Goal: Information Seeking & Learning: Understand process/instructions

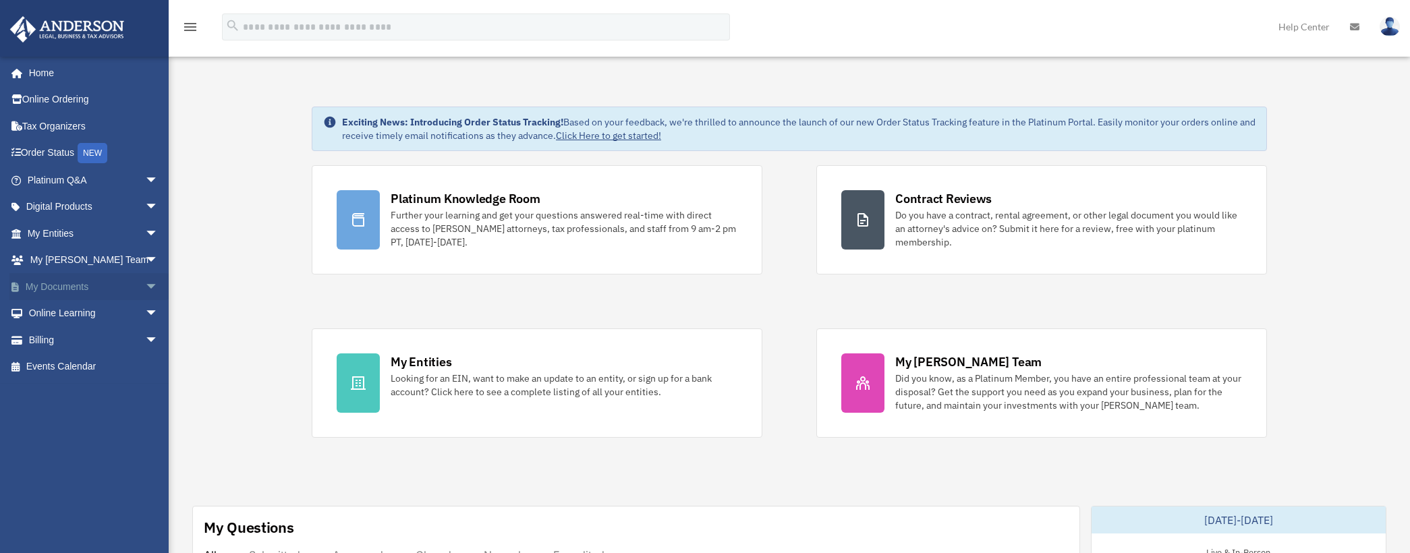
click at [64, 285] on link "My Documents arrow_drop_down" at bounding box center [93, 286] width 169 height 27
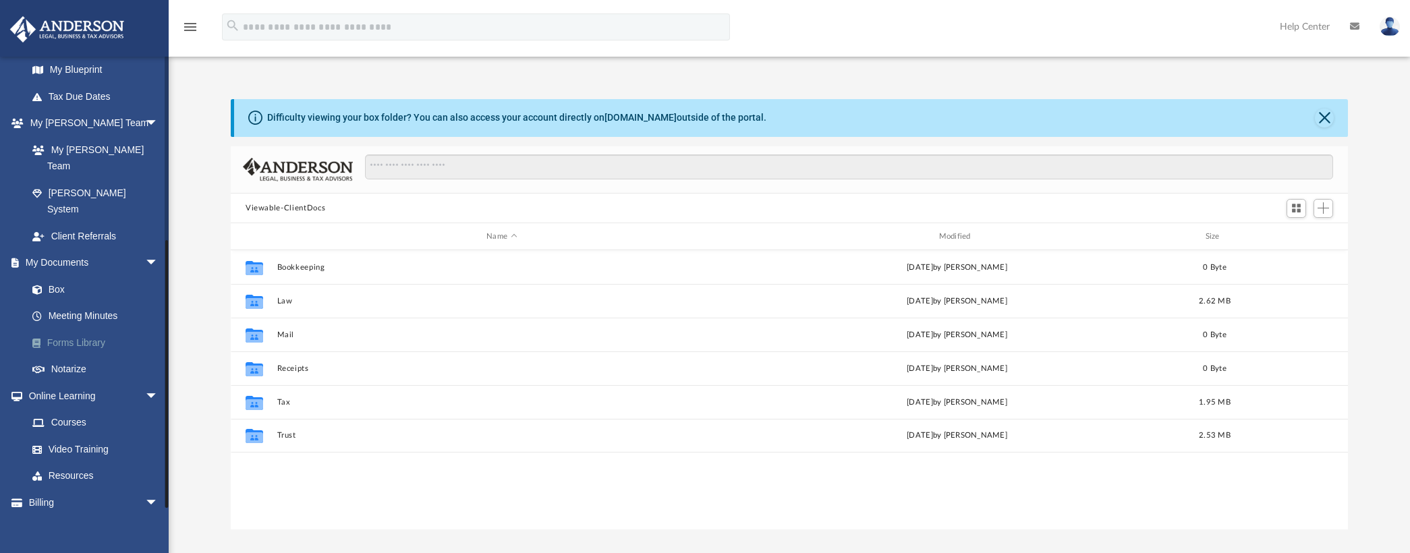
scroll to position [302, 0]
click at [145, 484] on span "arrow_drop_down" at bounding box center [158, 498] width 27 height 28
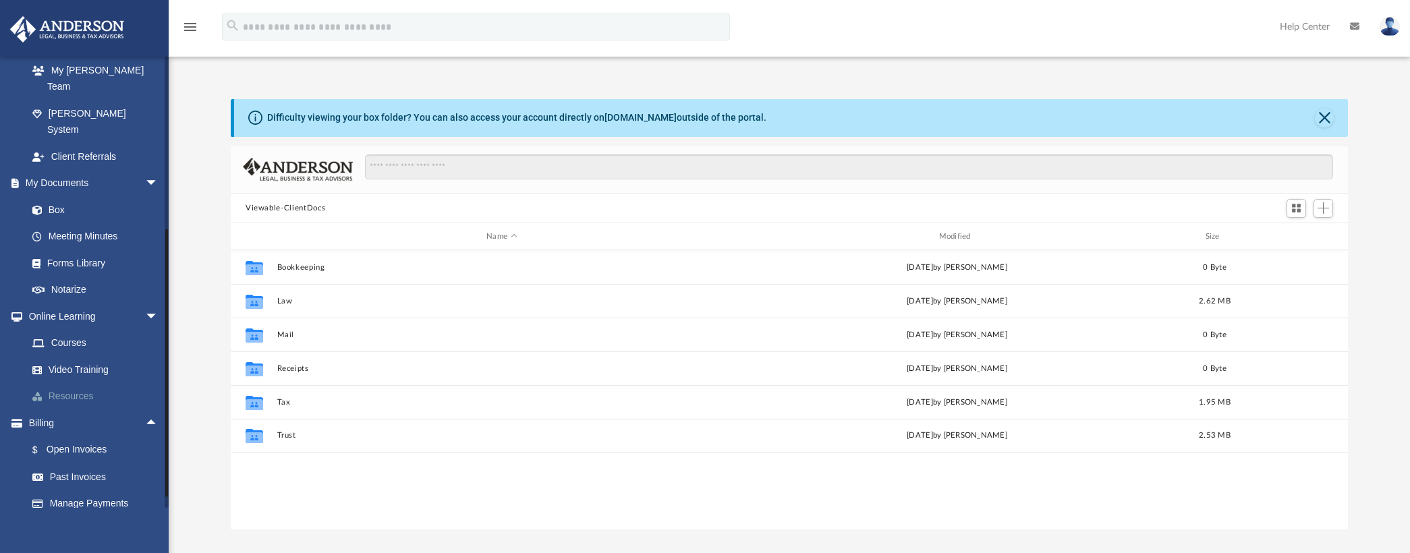
scroll to position [382, 0]
click at [89, 457] on link "Past Invoices" at bounding box center [99, 470] width 160 height 27
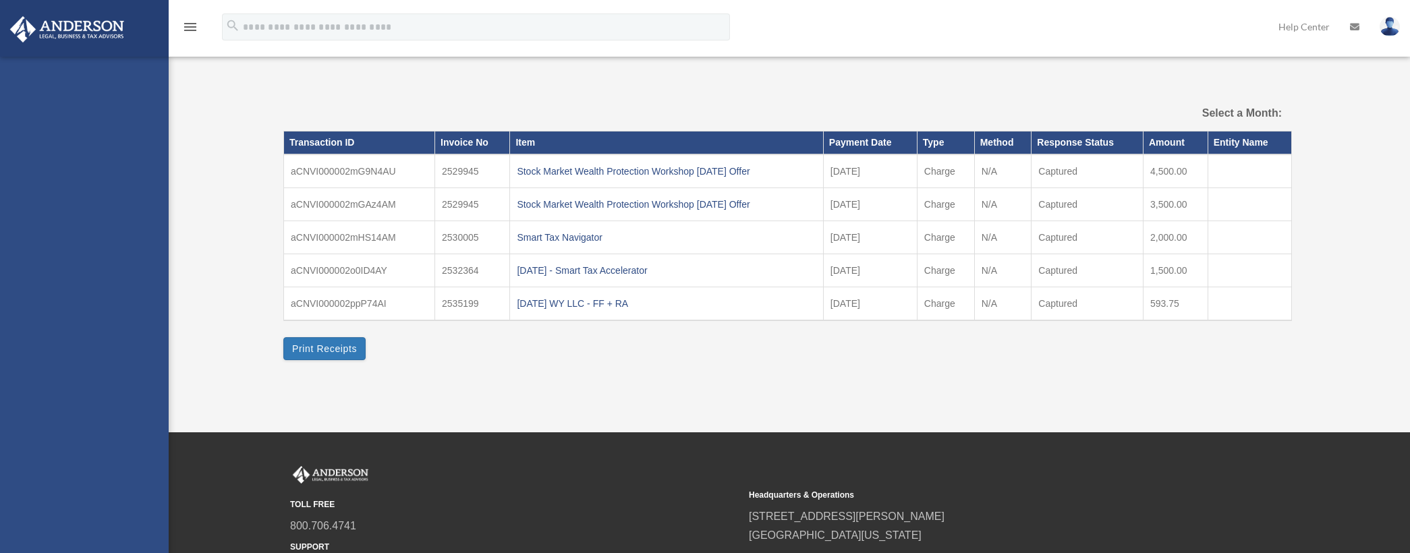
select select
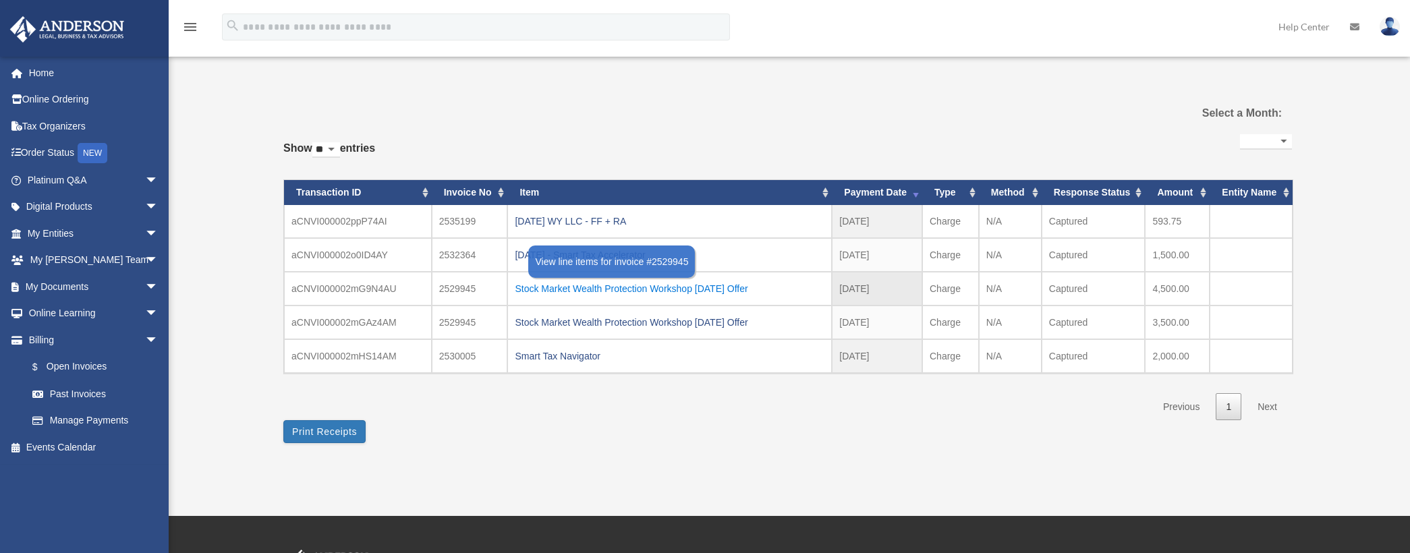
click at [722, 289] on div "Stock Market Wealth Protection Workshop 07.19.2025 Offer" at bounding box center [670, 288] width 310 height 19
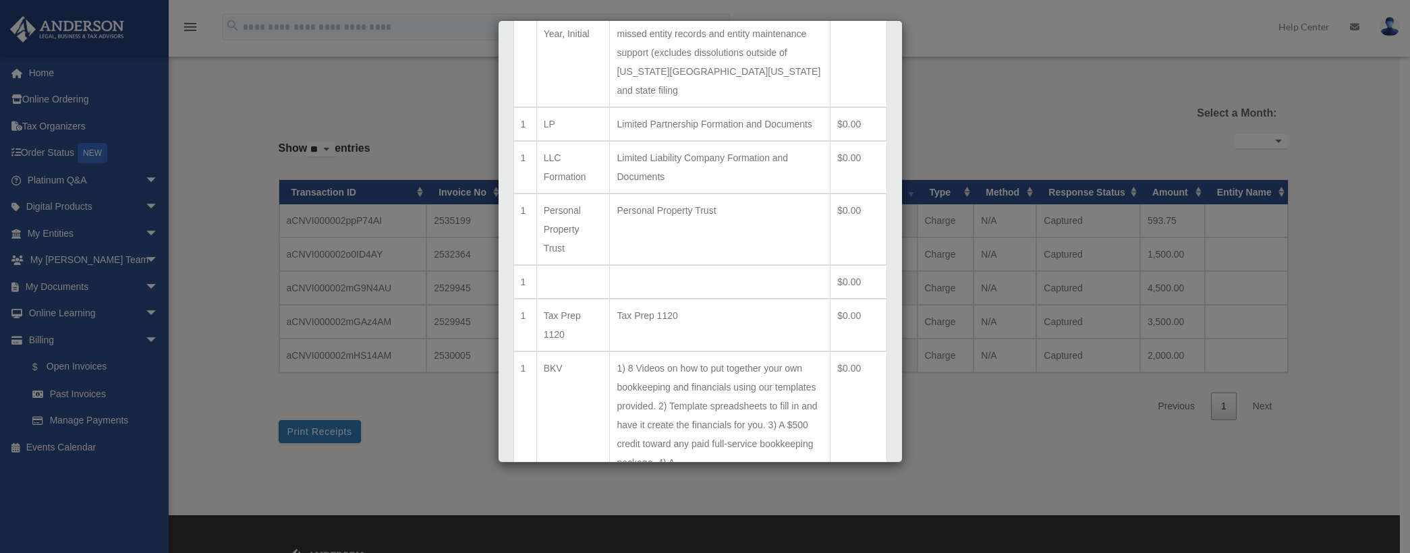
scroll to position [576, 0]
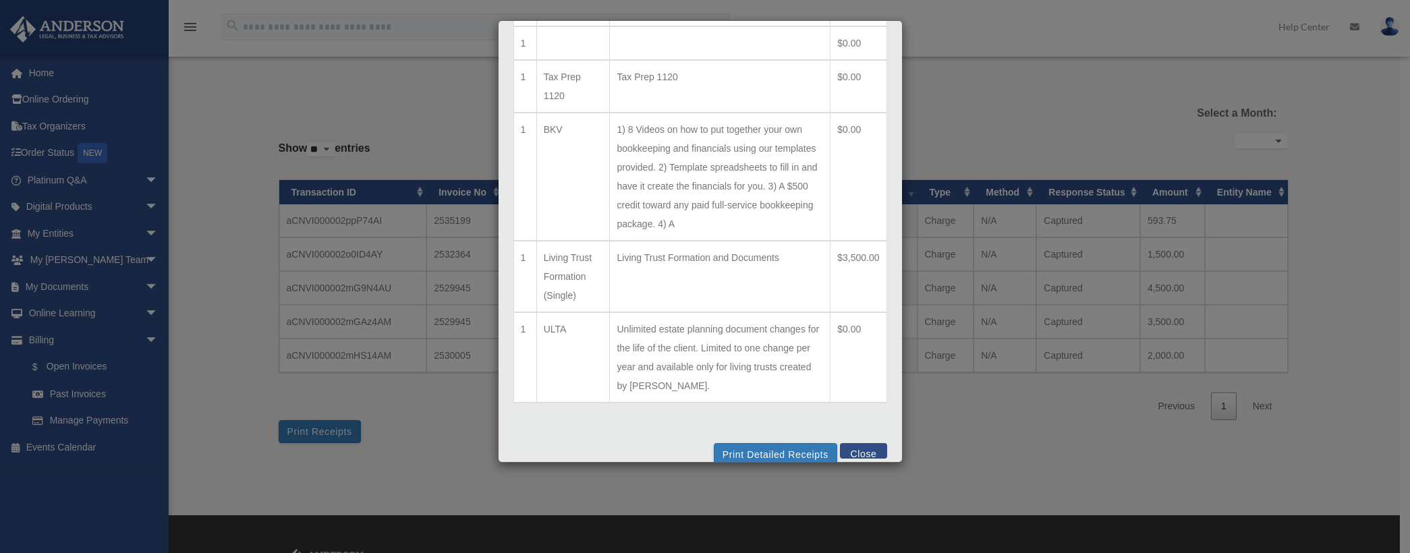
click at [847, 443] on button "Close" at bounding box center [863, 451] width 47 height 16
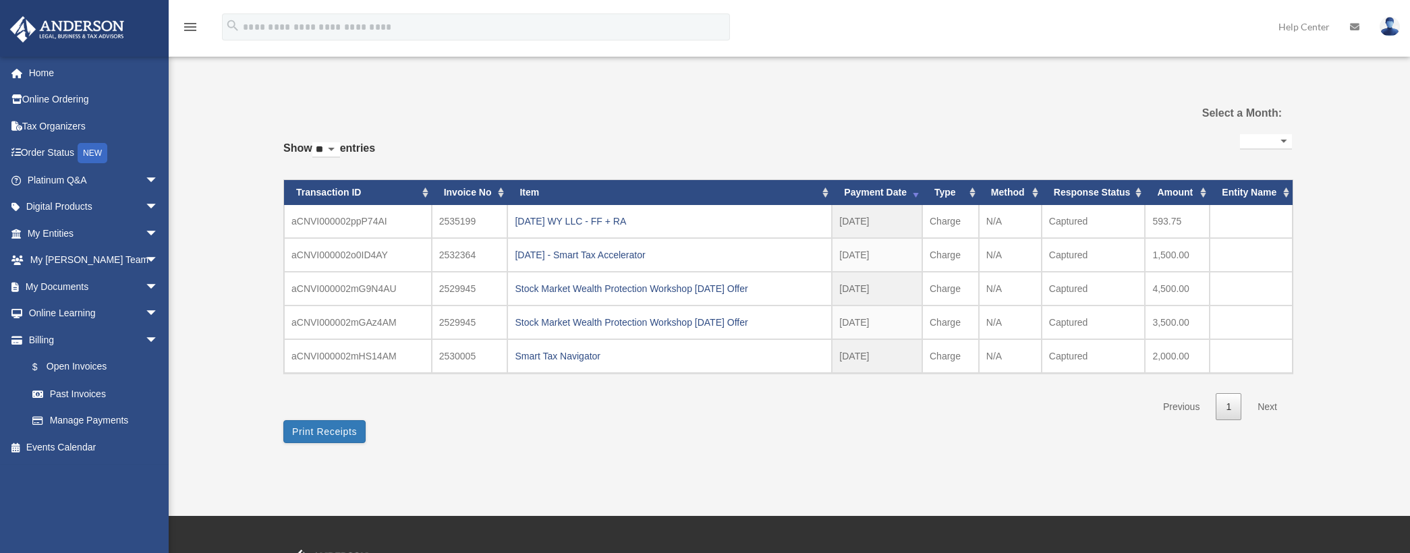
click at [658, 322] on div "Stock Market Wealth Protection Workshop 07.19.2025 Offer" at bounding box center [670, 322] width 310 height 19
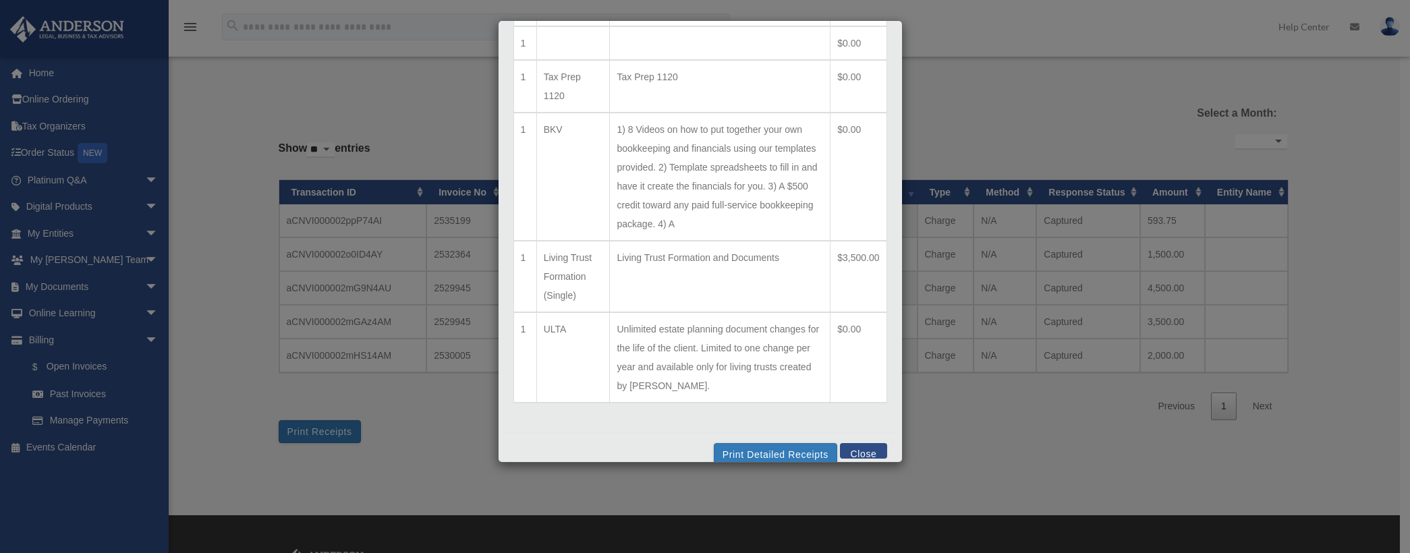
click at [850, 443] on button "Close" at bounding box center [863, 451] width 47 height 16
click at [850, 431] on div "**********" at bounding box center [783, 269] width 1008 height 347
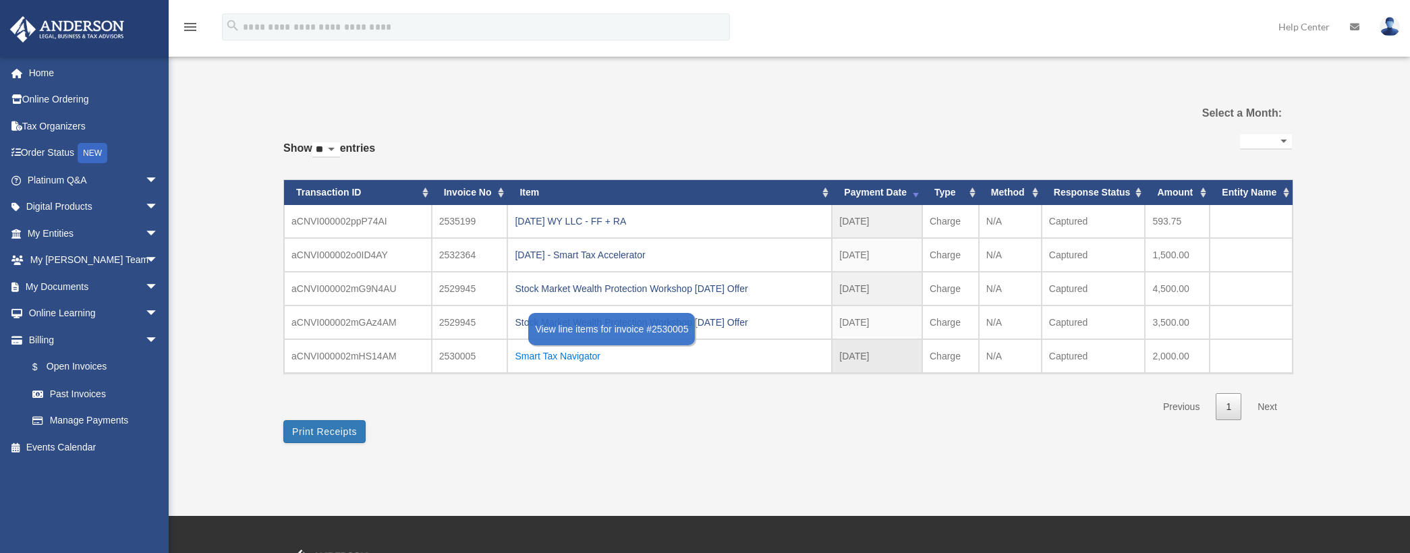
click at [540, 356] on div "Smart Tax Navigator" at bounding box center [670, 356] width 310 height 19
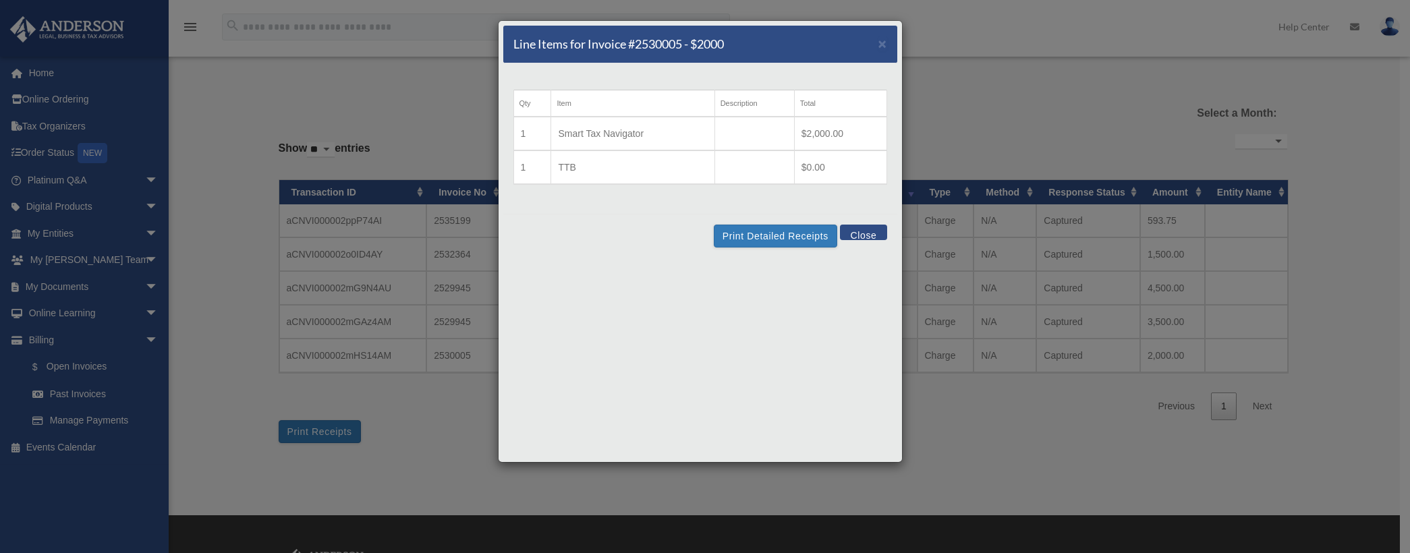
click at [870, 233] on button "Close" at bounding box center [863, 233] width 47 height 16
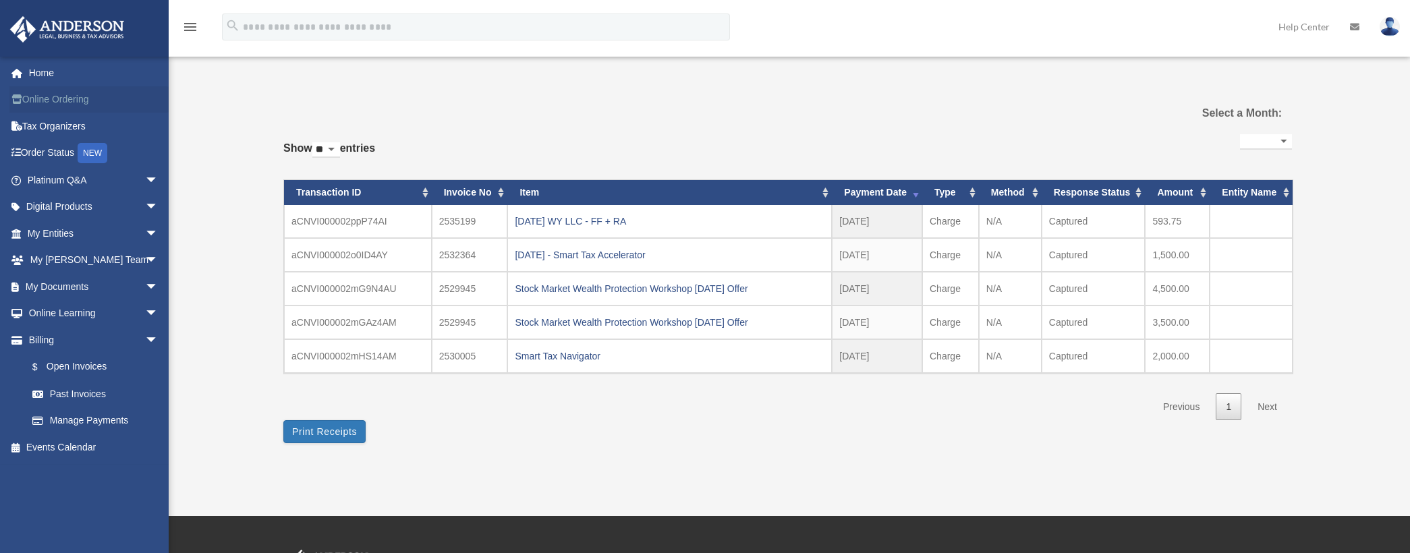
click at [50, 98] on link "Online Ordering" at bounding box center [93, 99] width 169 height 27
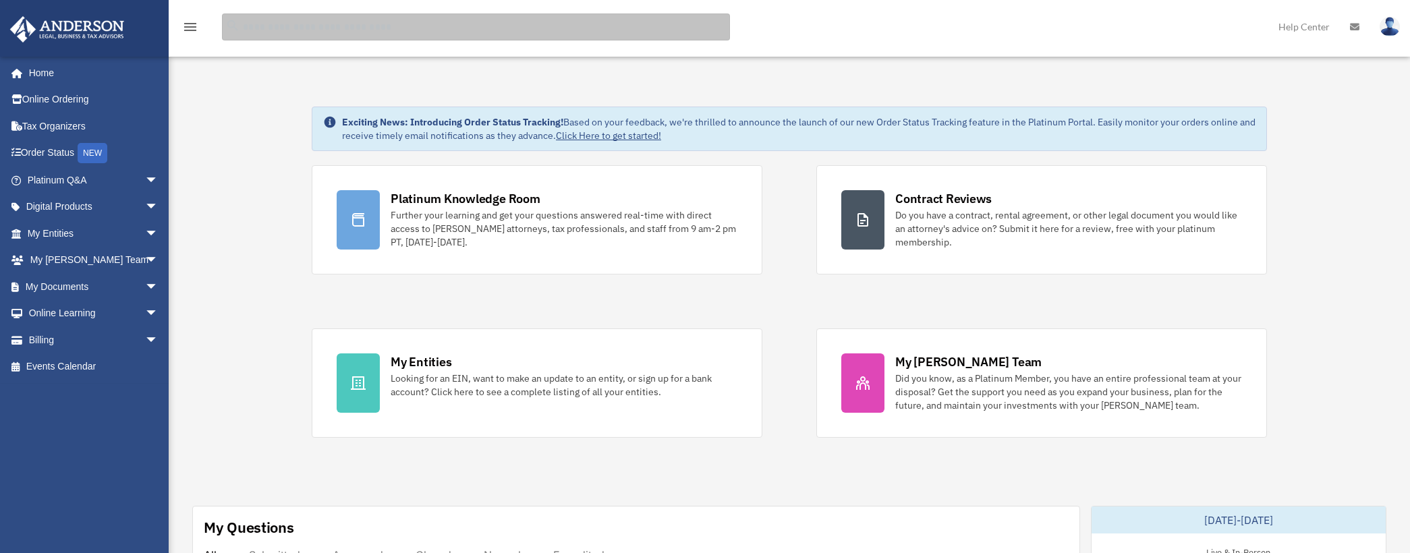
click at [286, 26] on input "search" at bounding box center [476, 26] width 508 height 27
type input "**********"
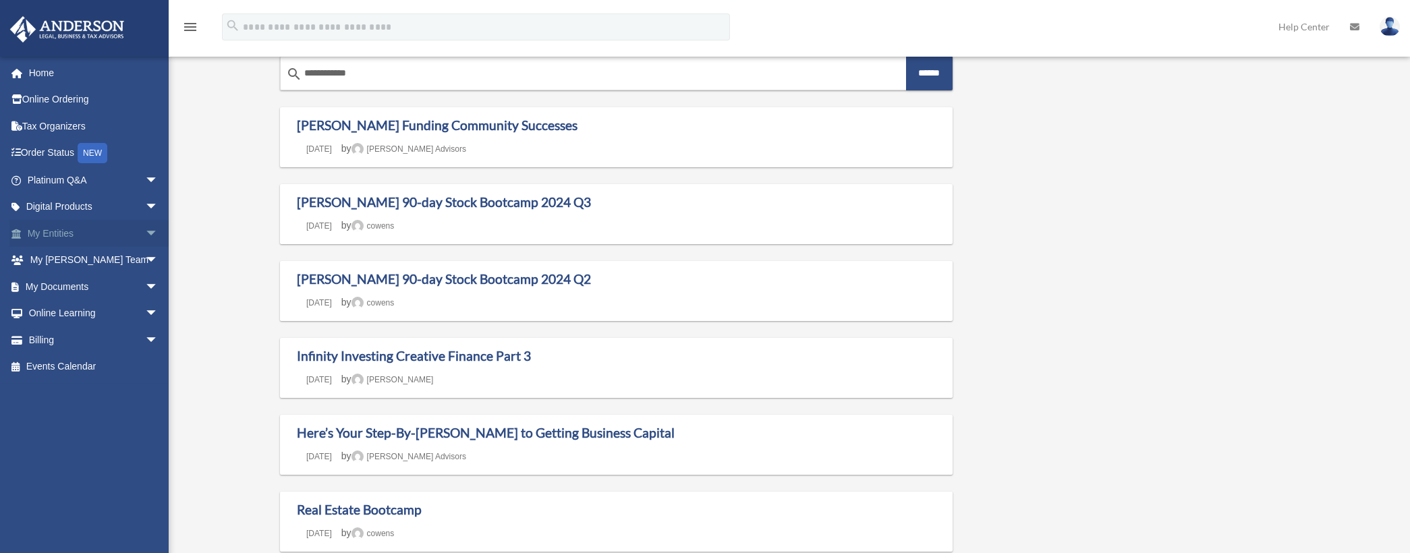
click at [62, 230] on link "My Entities arrow_drop_down" at bounding box center [93, 233] width 169 height 27
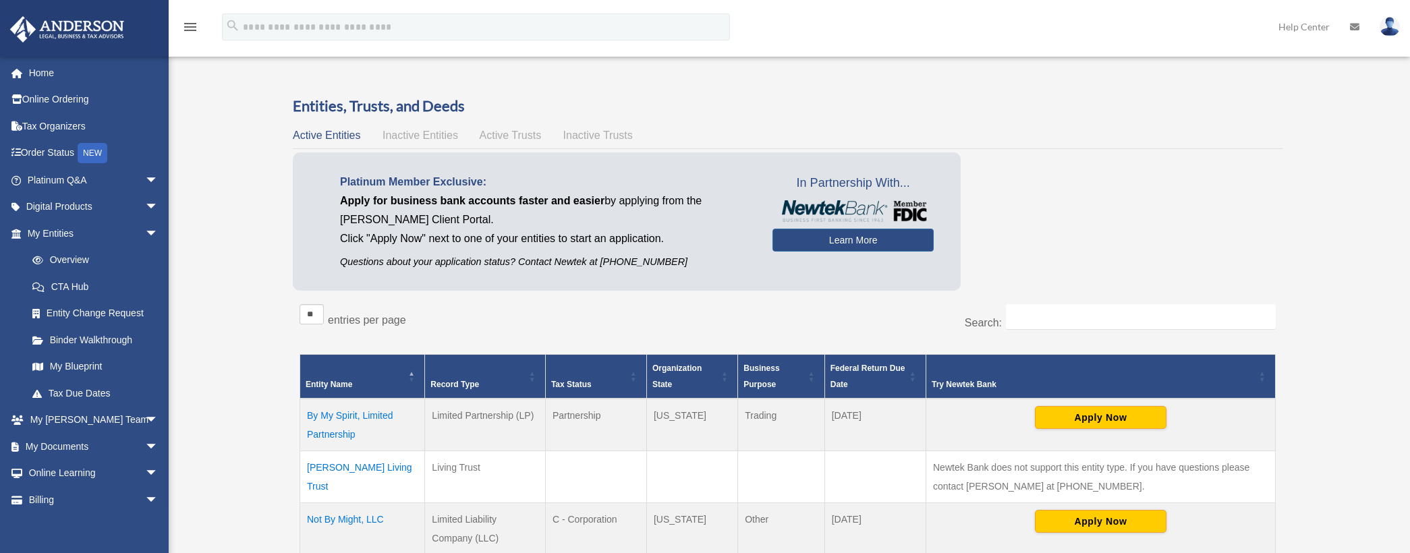
scroll to position [67, 0]
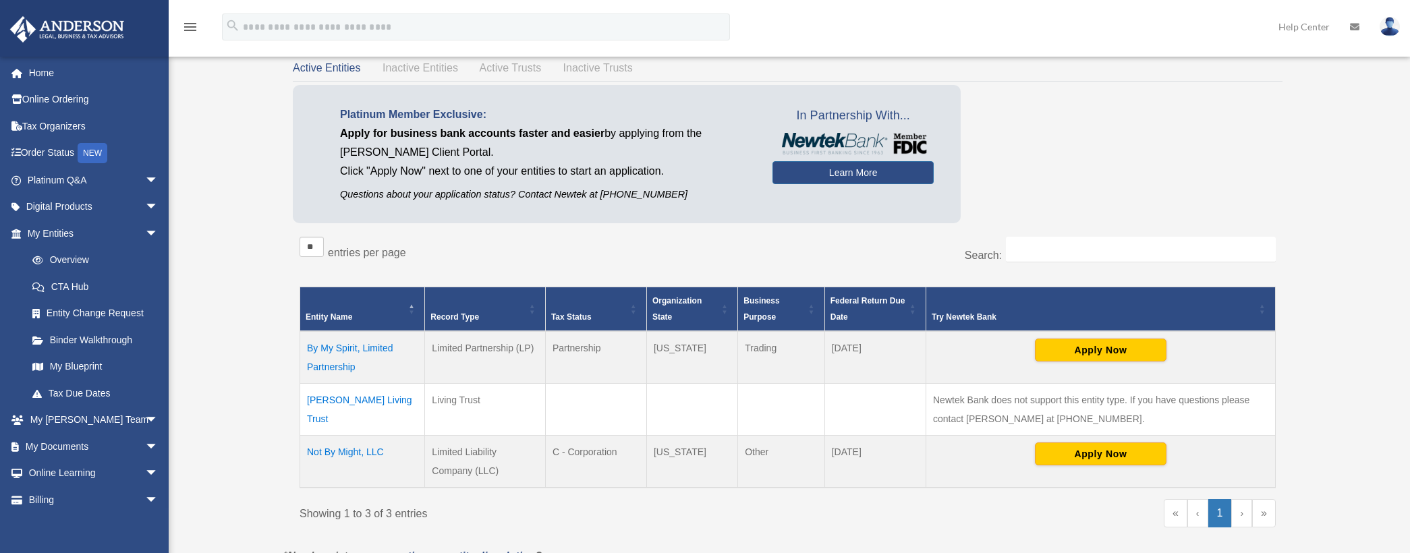
click at [333, 368] on td "By My Spirit, Limited Partnership" at bounding box center [362, 357] width 125 height 53
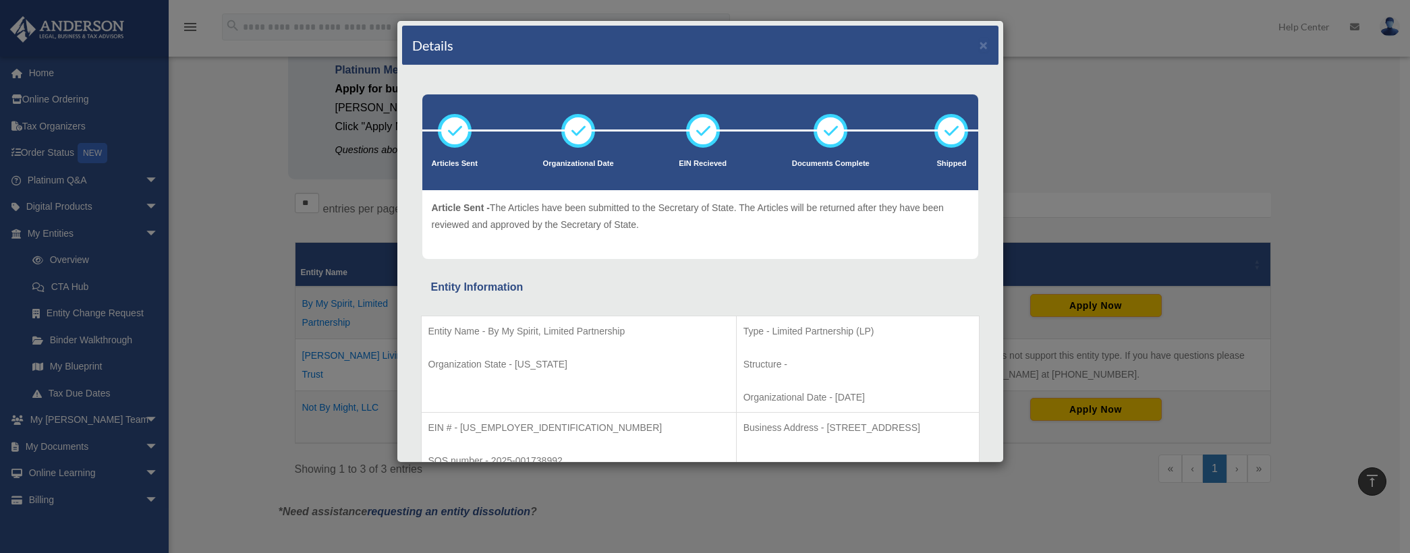
scroll to position [86, 0]
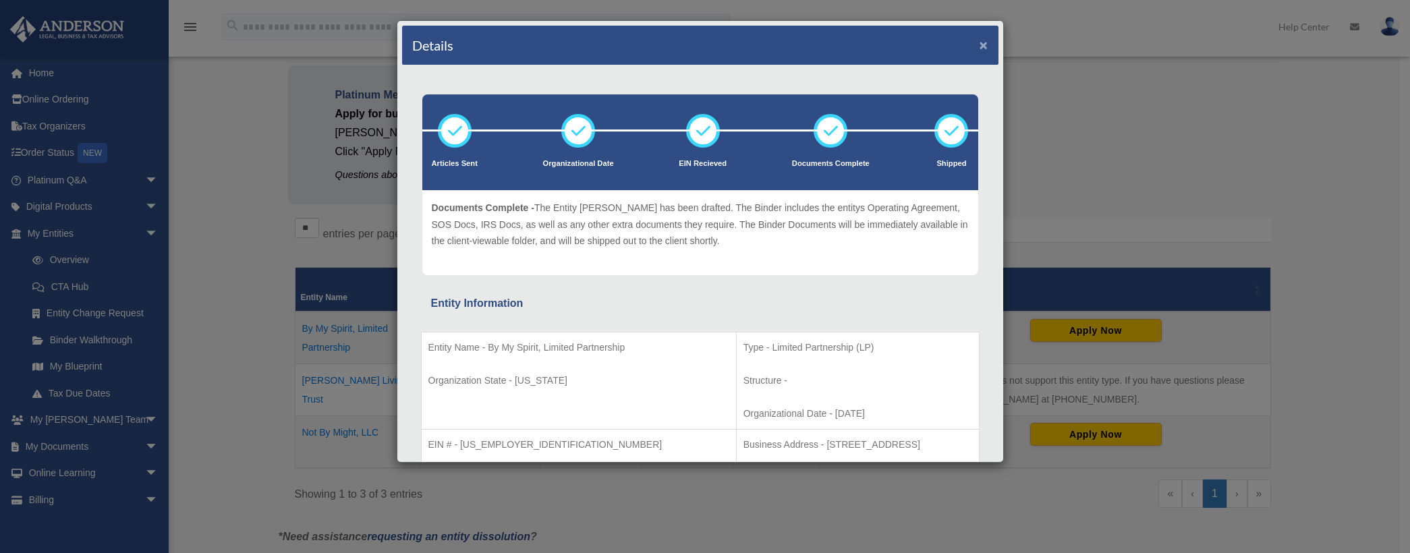
click at [979, 49] on button "×" at bounding box center [983, 45] width 9 height 14
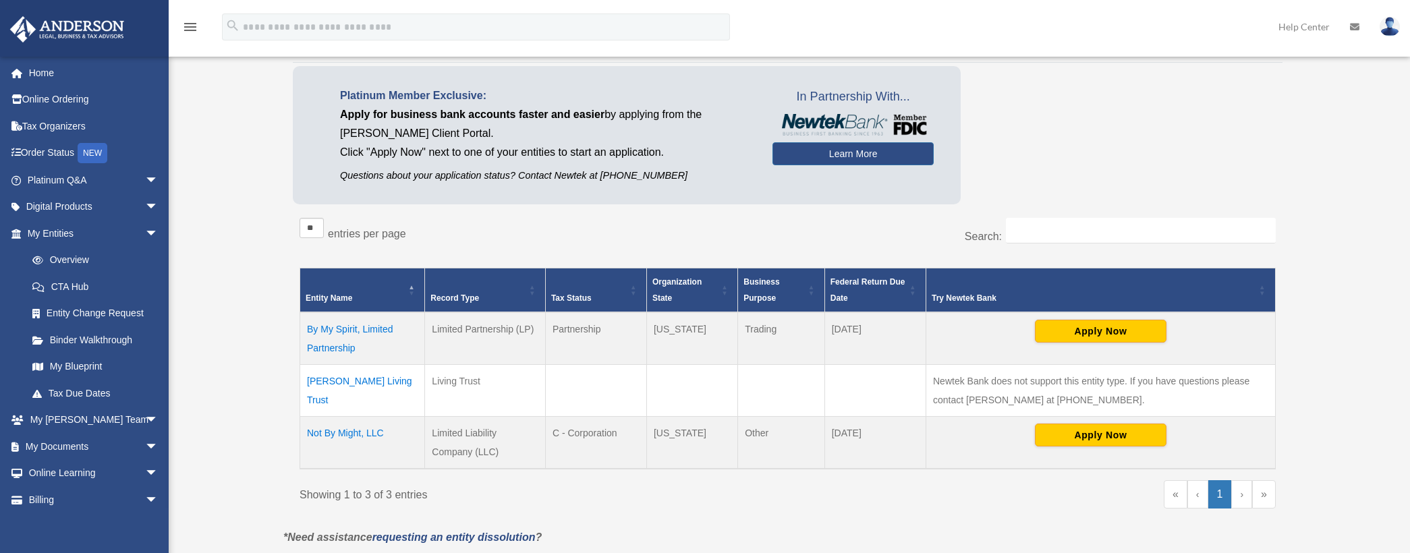
click at [351, 432] on td "Not By Might, LLC" at bounding box center [362, 442] width 125 height 53
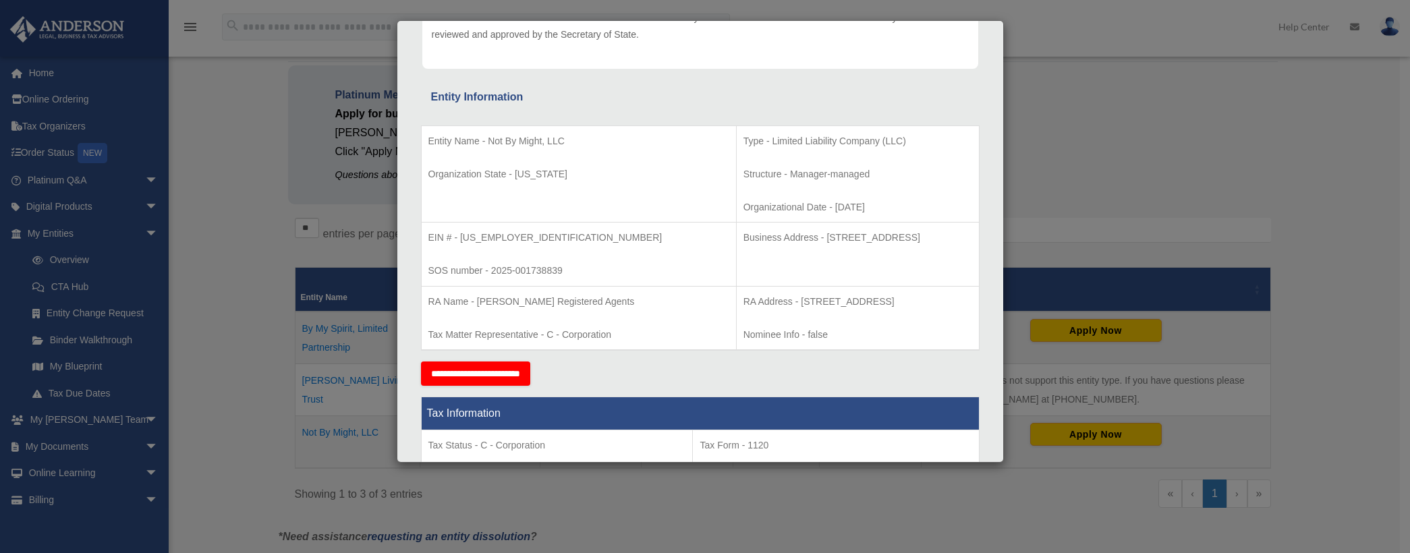
scroll to position [0, 0]
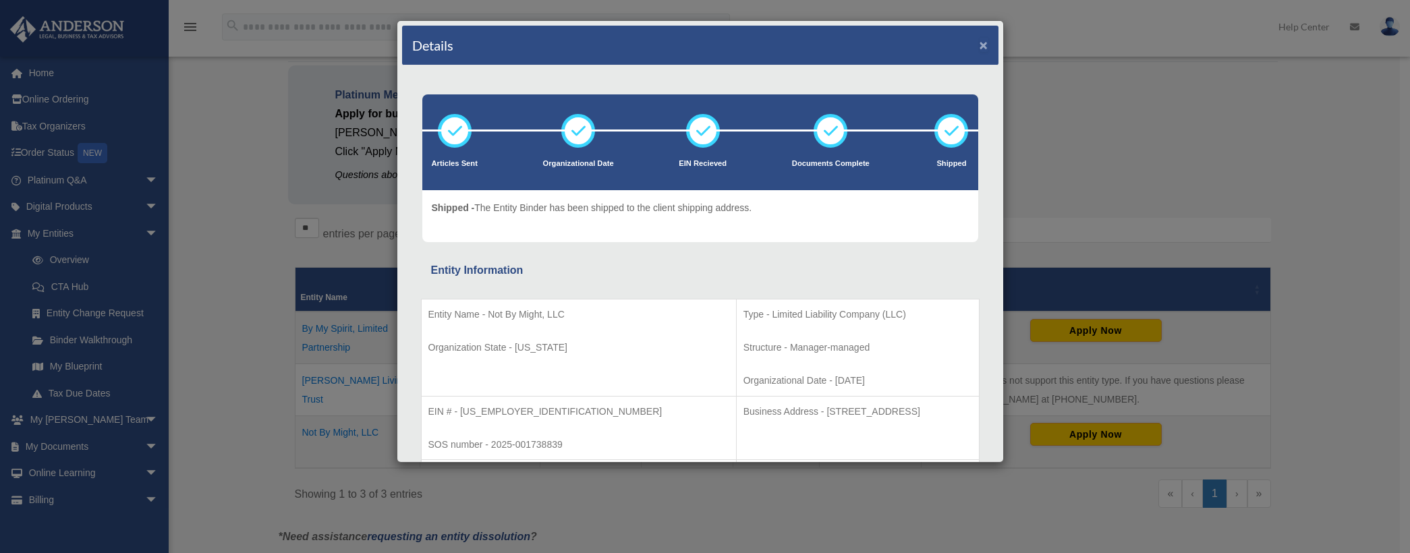
click at [979, 42] on button "×" at bounding box center [983, 45] width 9 height 14
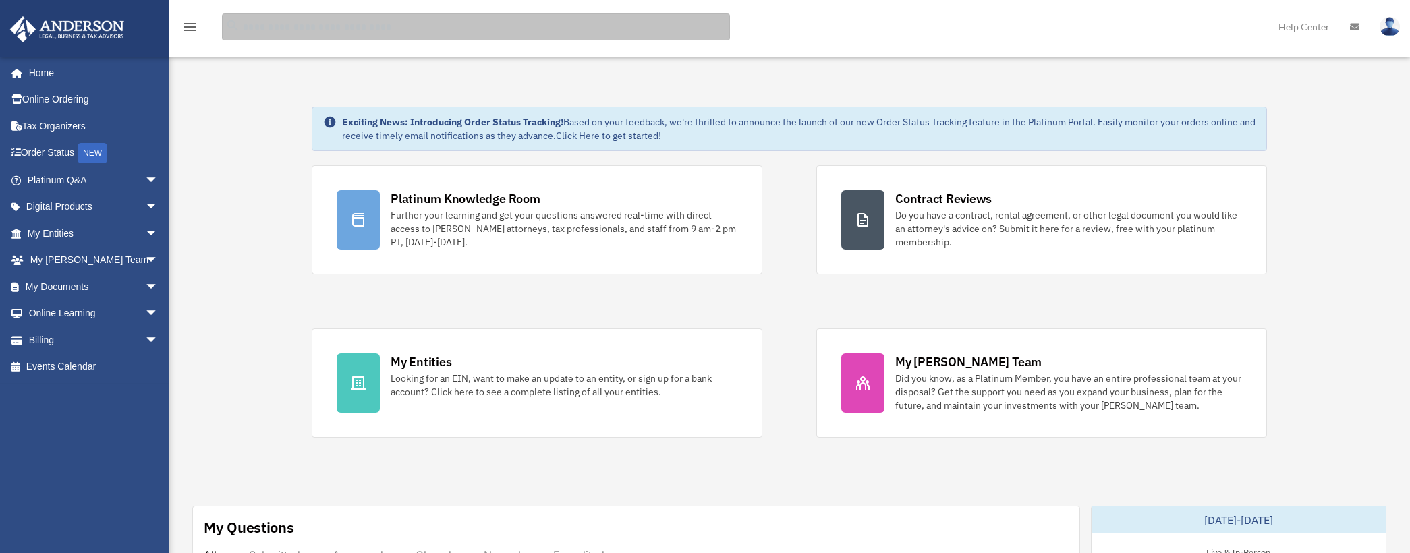
click at [277, 33] on input "search" at bounding box center [476, 26] width 508 height 27
click at [320, 23] on input "search" at bounding box center [476, 26] width 508 height 27
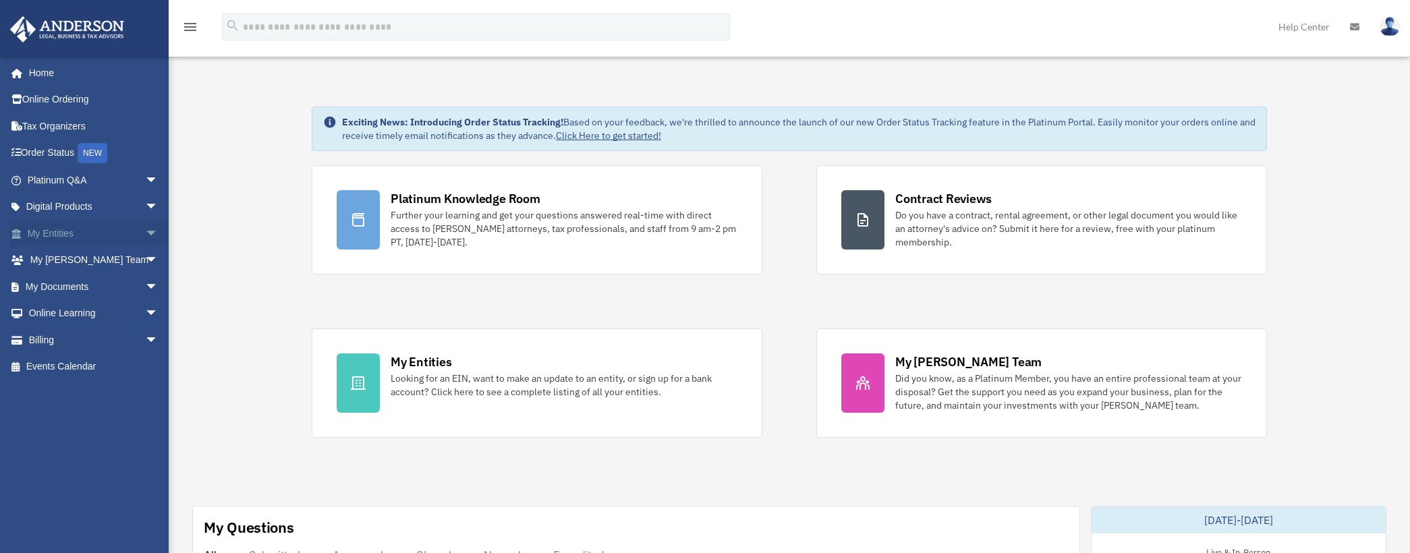
click at [68, 233] on link "My Entities arrow_drop_down" at bounding box center [93, 233] width 169 height 27
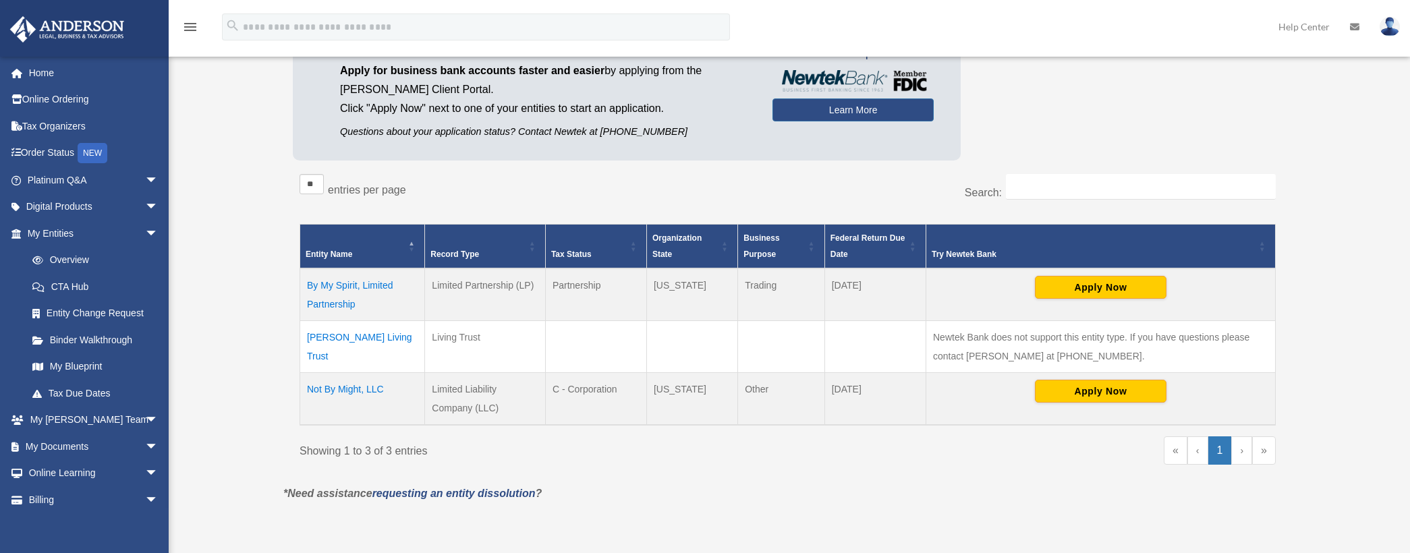
scroll to position [135, 0]
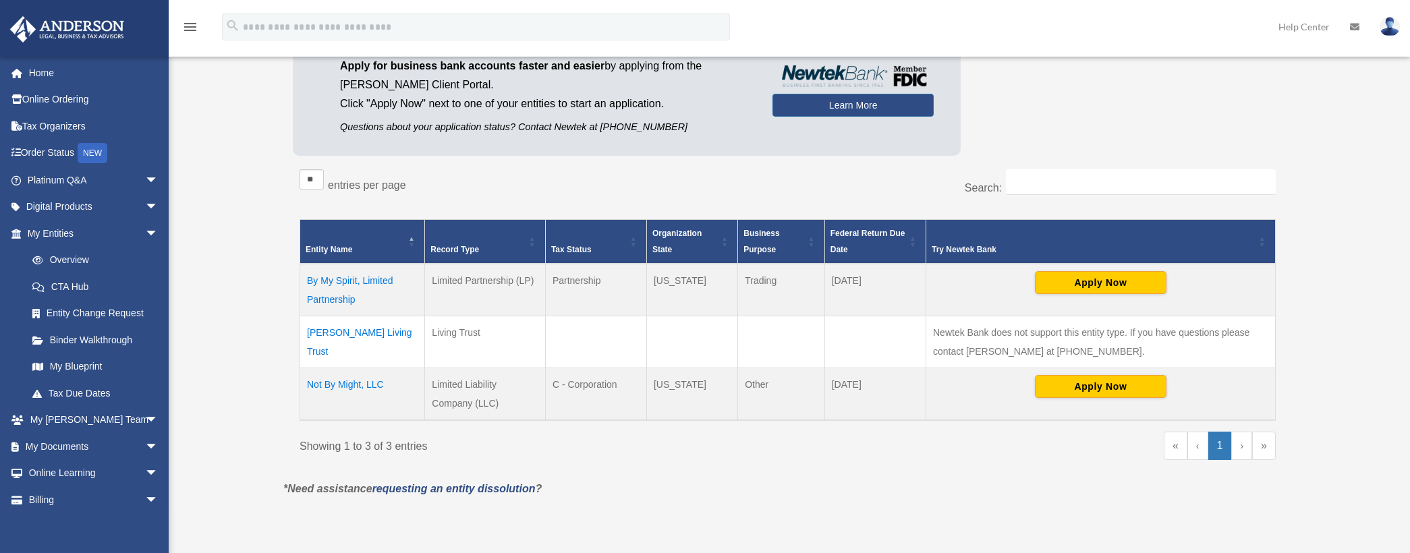
click at [356, 277] on td "By My Spirit, Limited Partnership" at bounding box center [362, 290] width 125 height 53
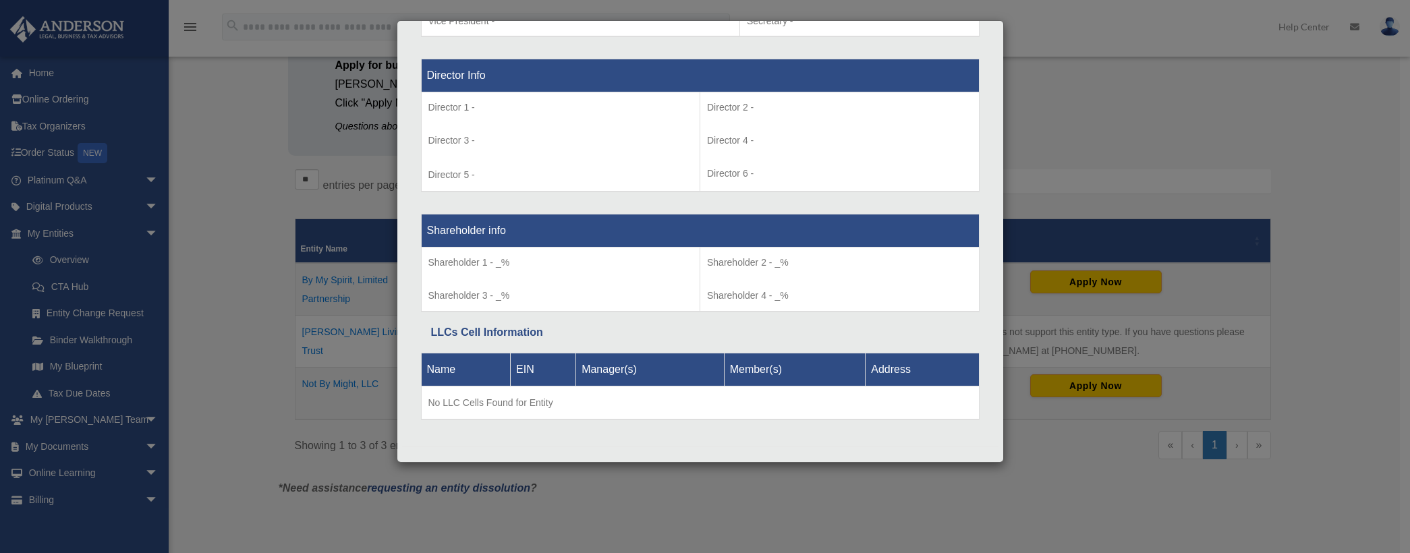
scroll to position [965, 0]
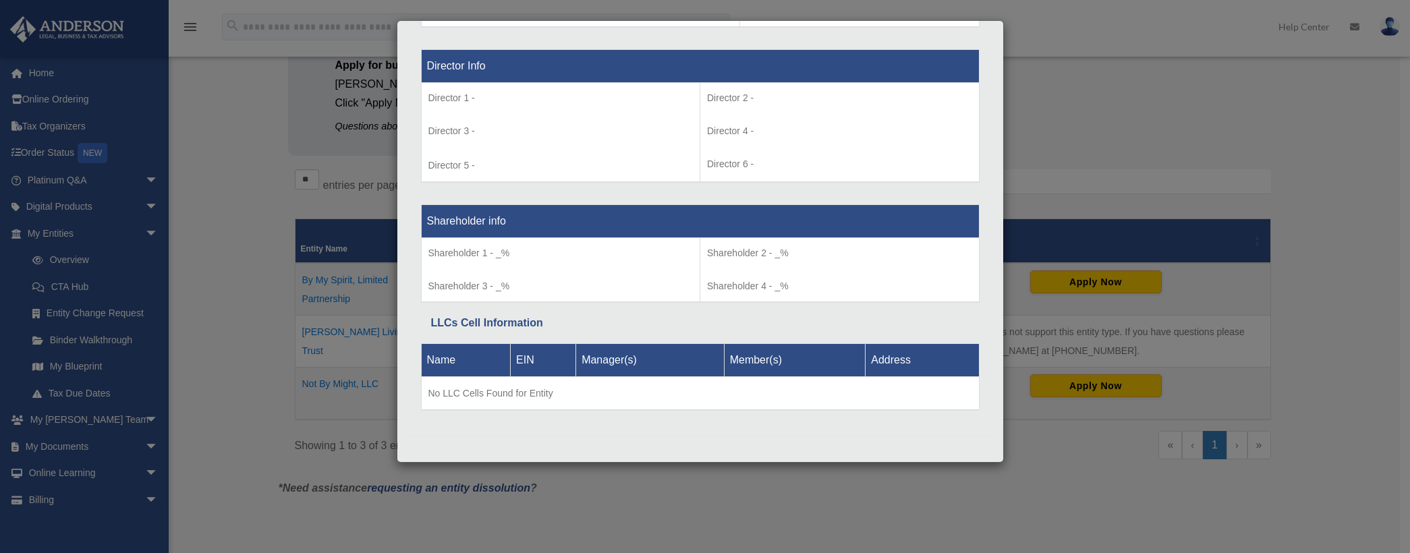
click at [1102, 109] on div "Details × Articles Sent Organizational Date" at bounding box center [705, 276] width 1410 height 553
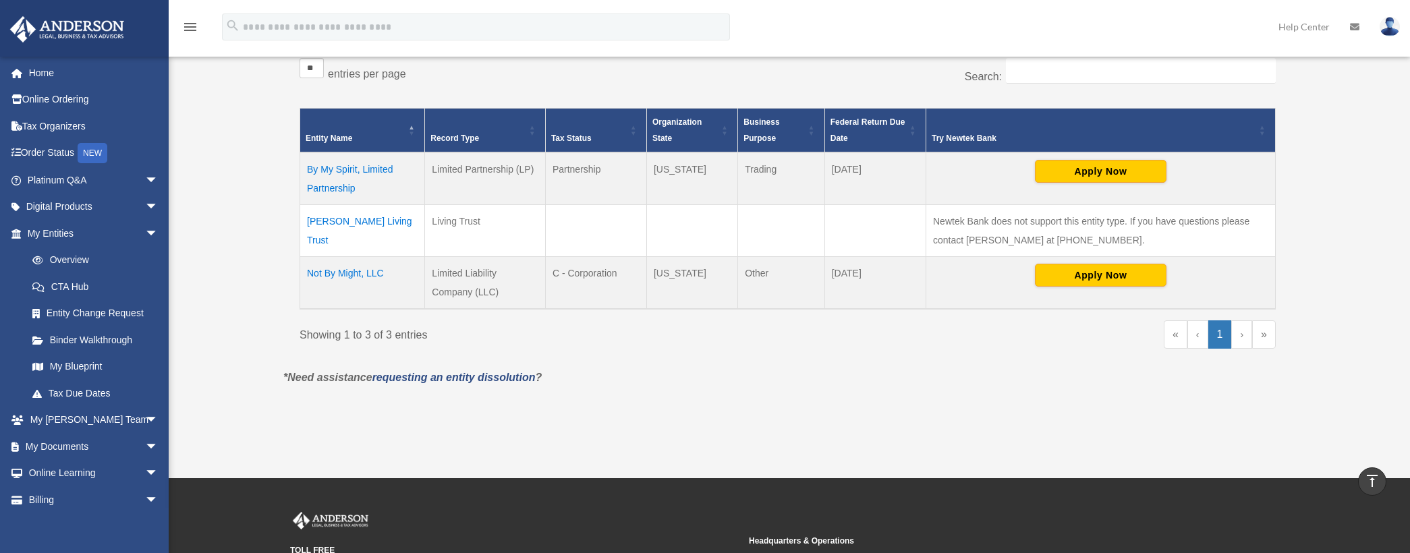
scroll to position [0, 0]
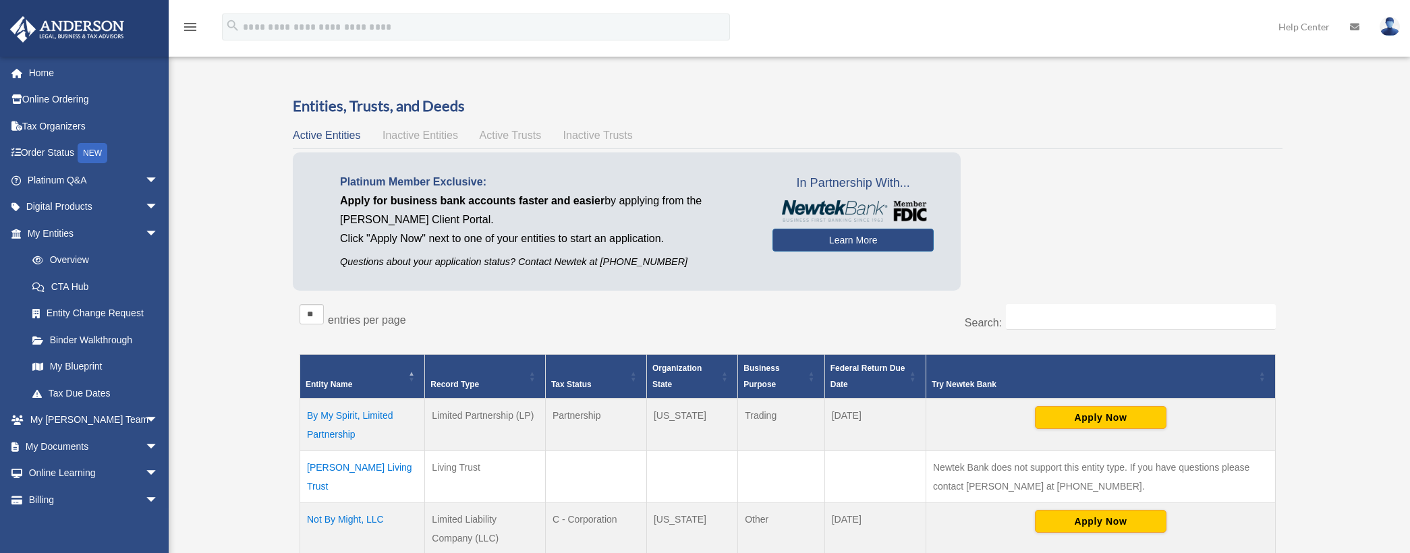
click at [245, 503] on div "Overview [EMAIL_ADDRESS][DOMAIN_NAME] Sign Out [EMAIL_ADDRESS][DOMAIN_NAME] Hom…" at bounding box center [705, 363] width 1410 height 612
click at [370, 418] on td "By My Spirit, Limited Partnership" at bounding box center [362, 425] width 125 height 53
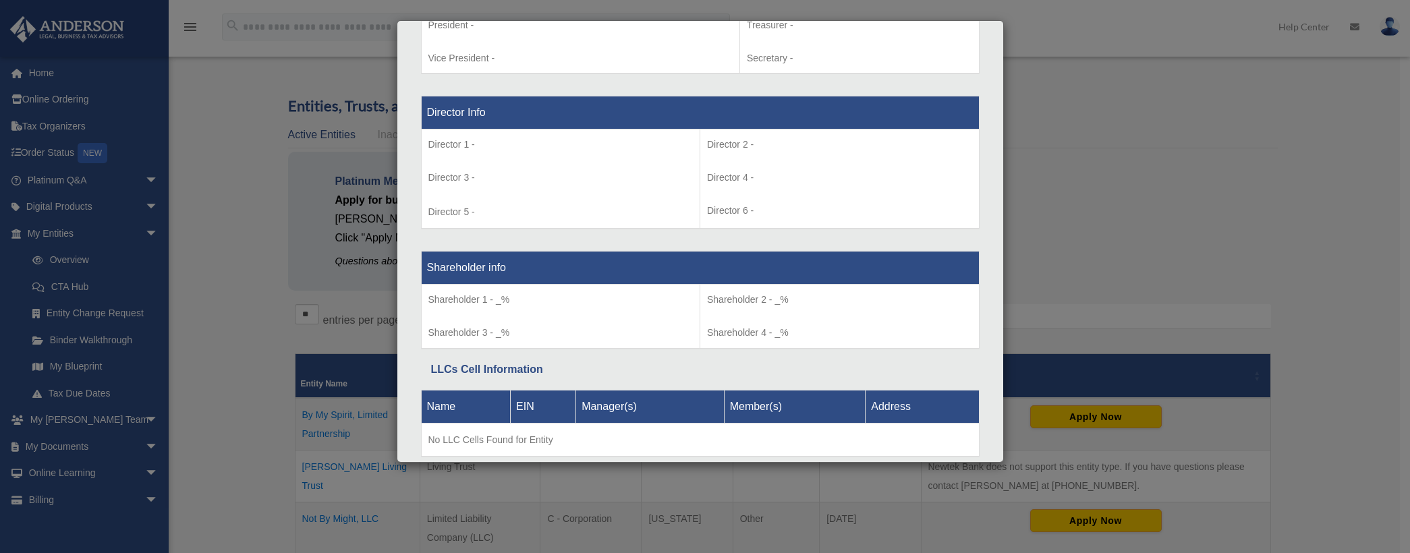
scroll to position [965, 0]
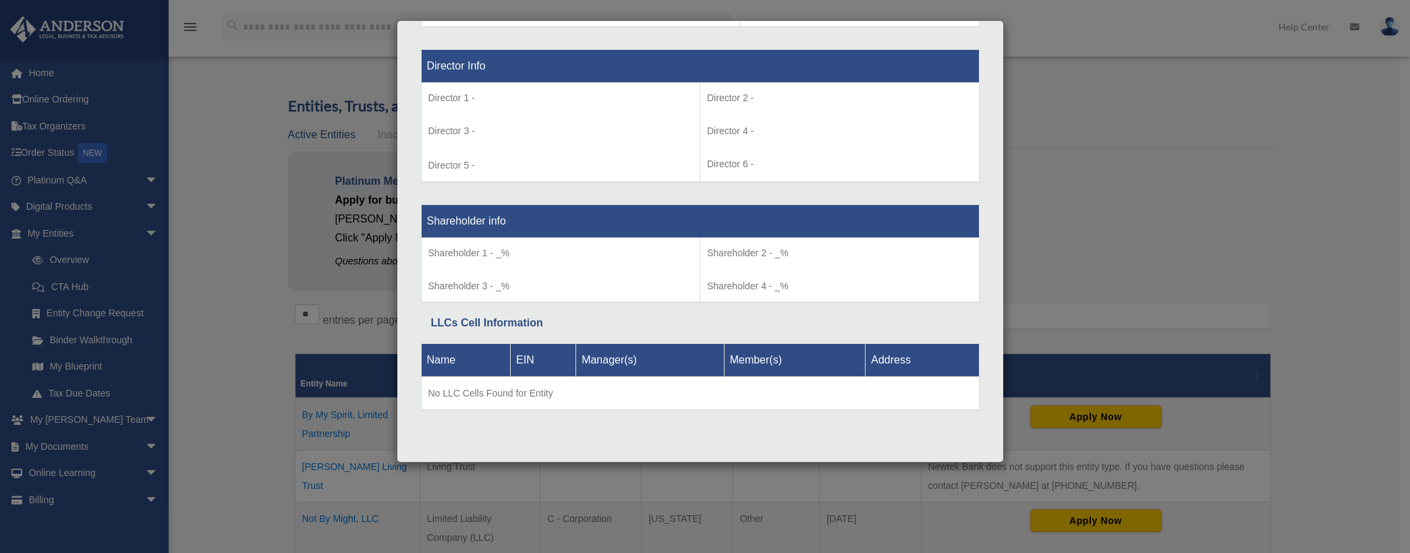
click at [1147, 165] on div "Details × Articles Sent Organizational Date" at bounding box center [705, 276] width 1410 height 553
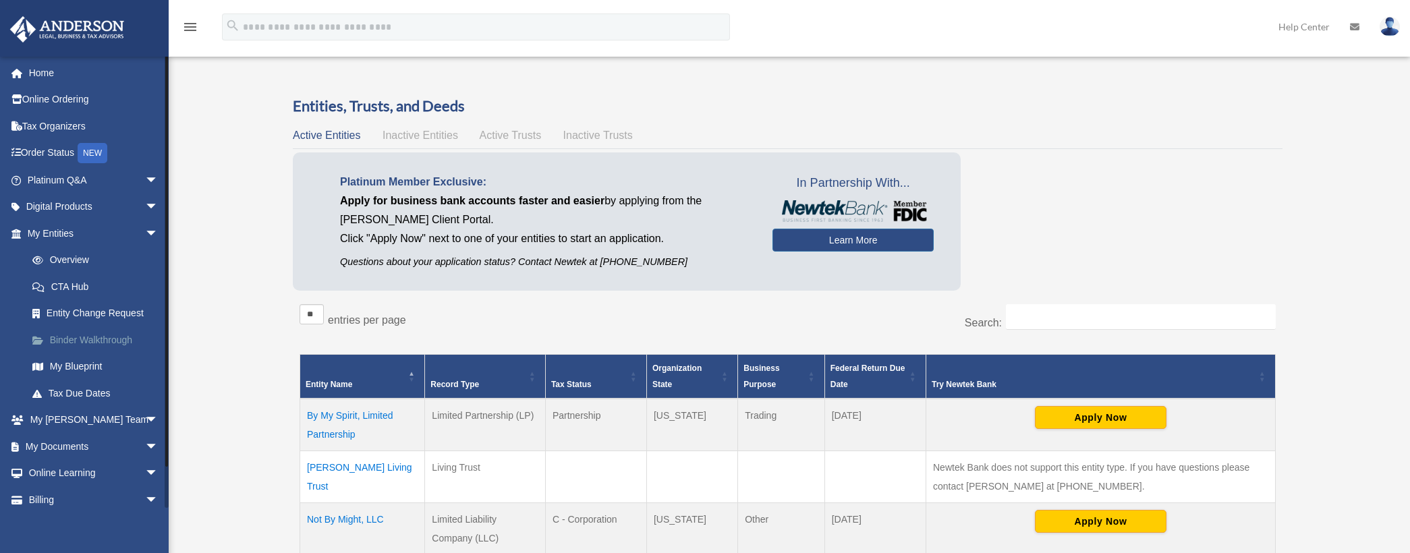
click at [89, 342] on link "Binder Walkthrough" at bounding box center [99, 339] width 160 height 27
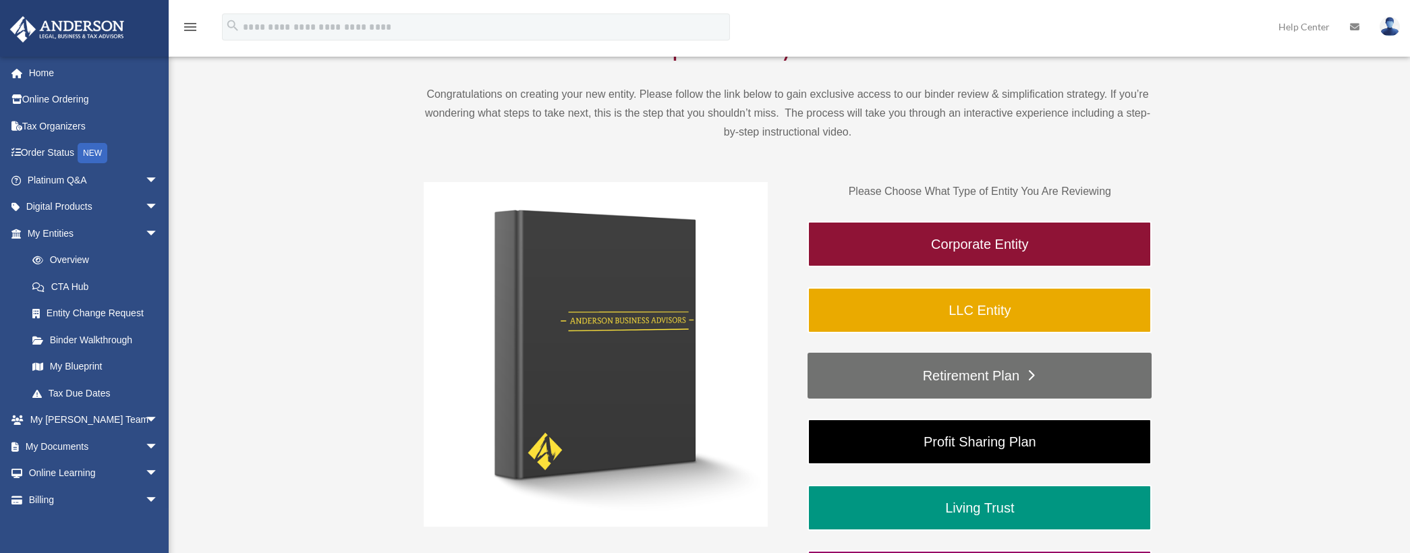
scroll to position [135, 0]
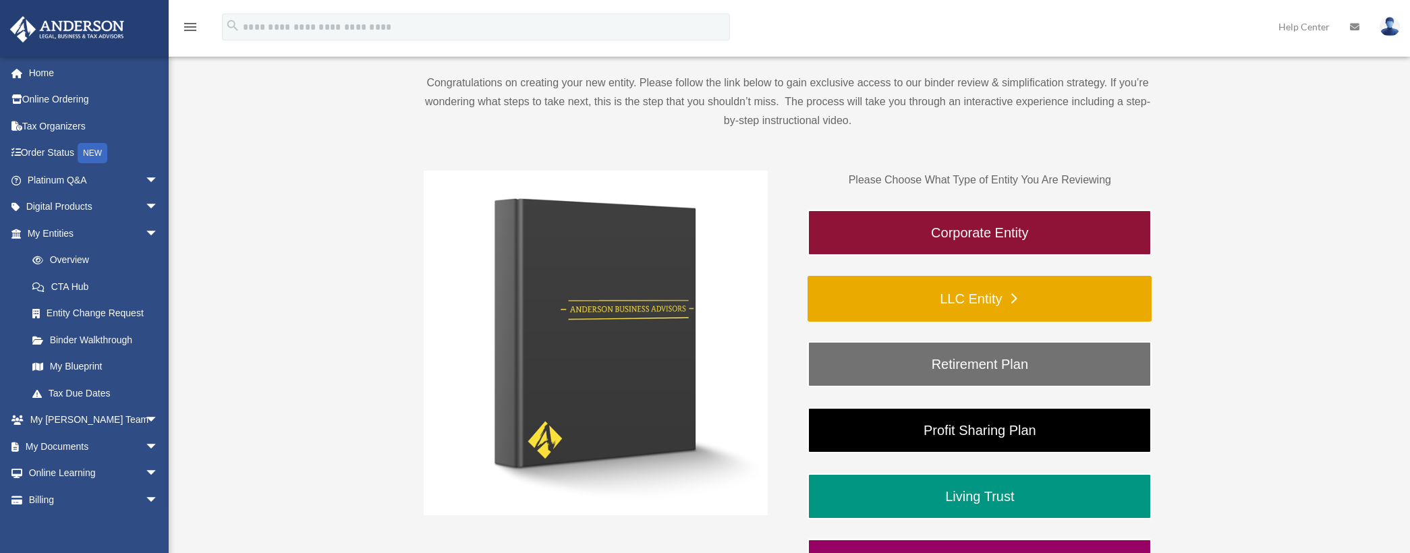
click at [1012, 305] on link "LLC Entity" at bounding box center [979, 299] width 344 height 46
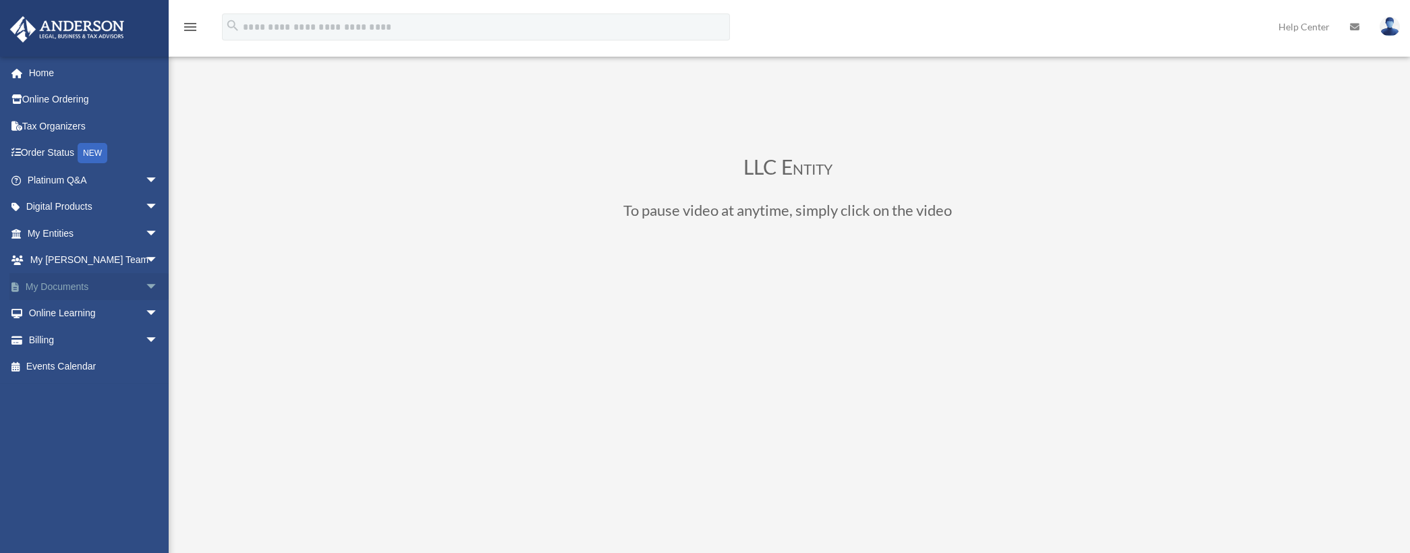
click at [53, 289] on link "My Documents arrow_drop_down" at bounding box center [93, 286] width 169 height 27
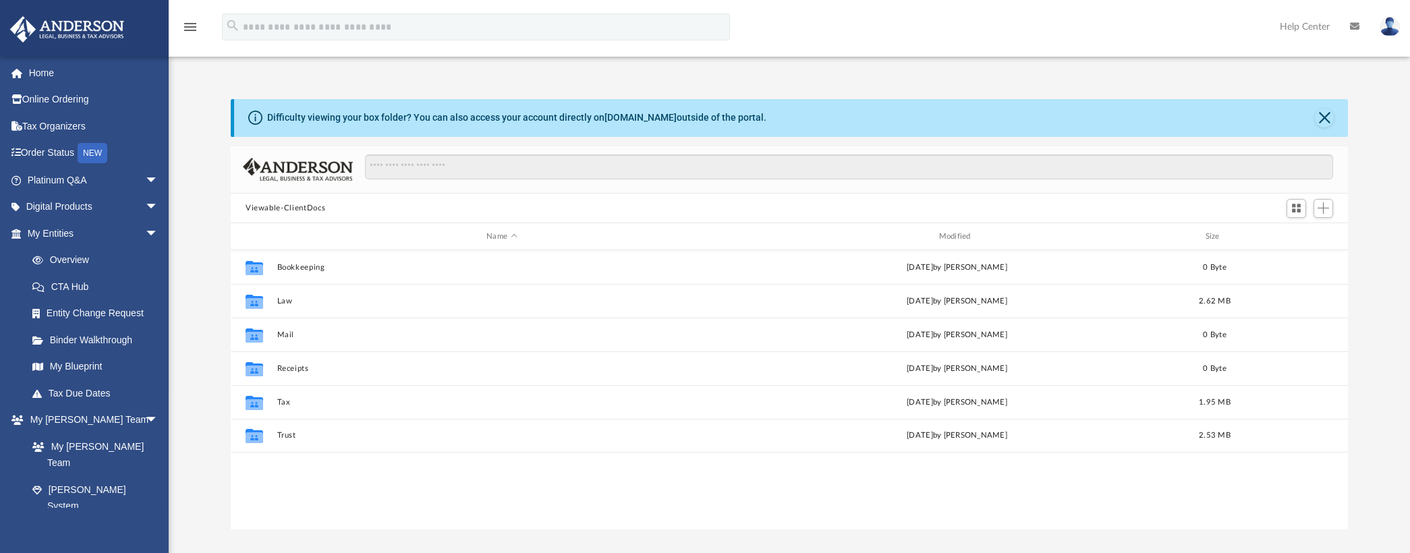
scroll to position [297, 1107]
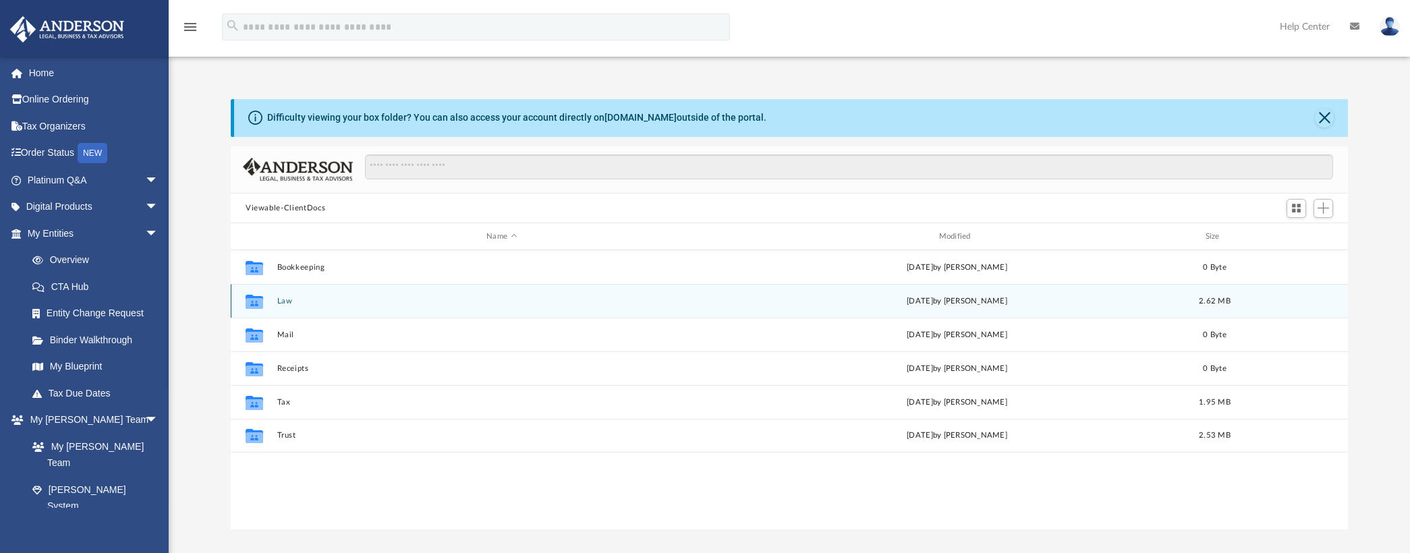
click at [278, 300] on button "Law" at bounding box center [501, 301] width 449 height 9
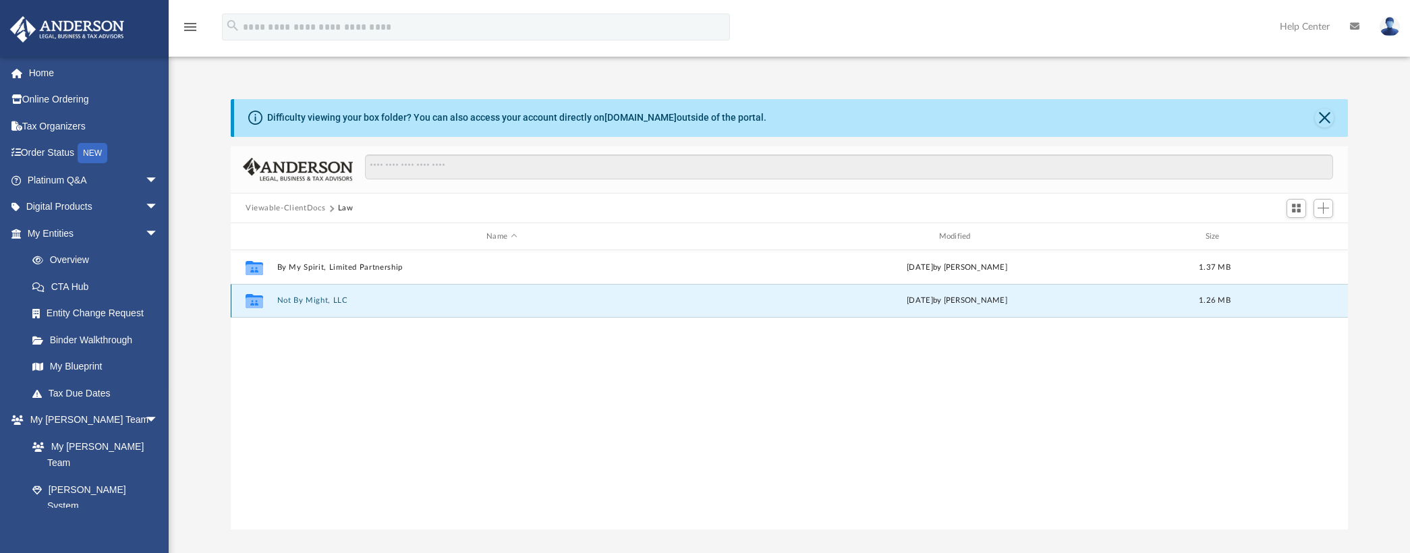
click at [324, 300] on button "Not By Might, LLC" at bounding box center [501, 301] width 449 height 9
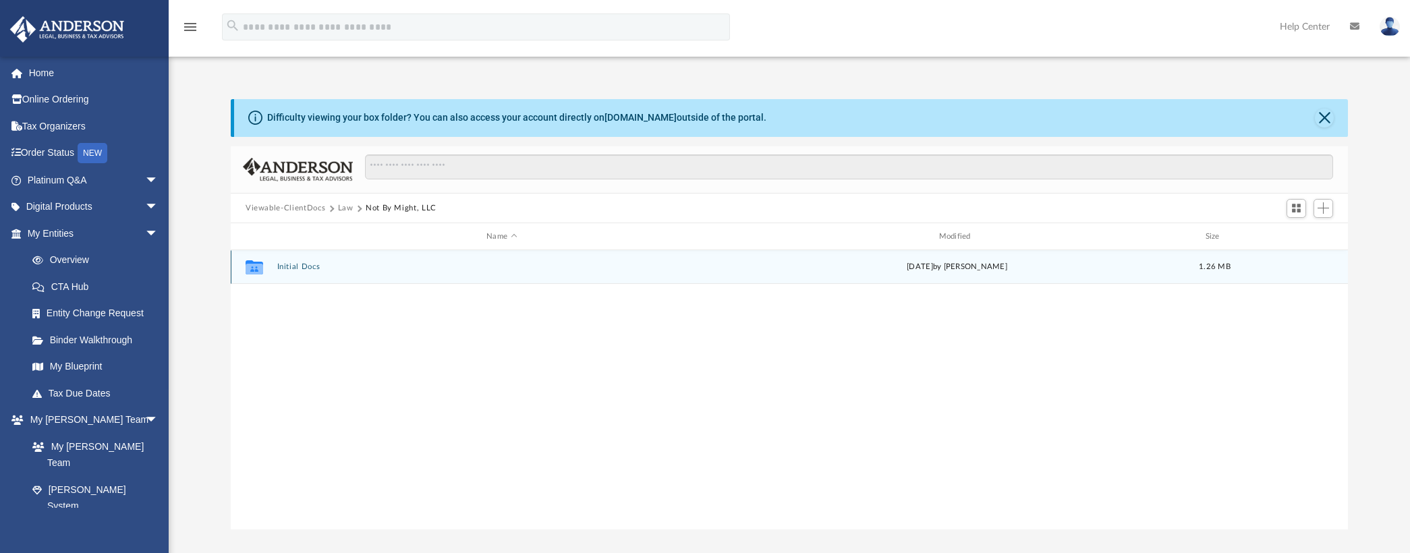
click at [308, 265] on button "Initial Docs" at bounding box center [501, 267] width 449 height 9
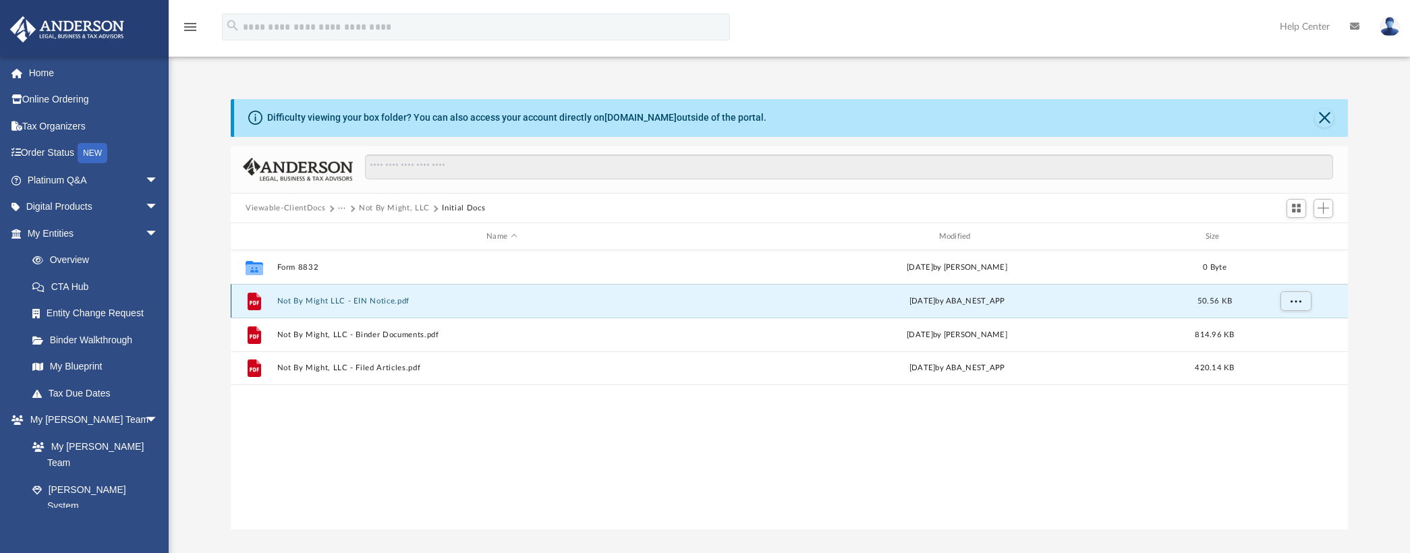
click at [382, 300] on button "Not By Might LLC - EIN Notice.pdf" at bounding box center [501, 301] width 449 height 9
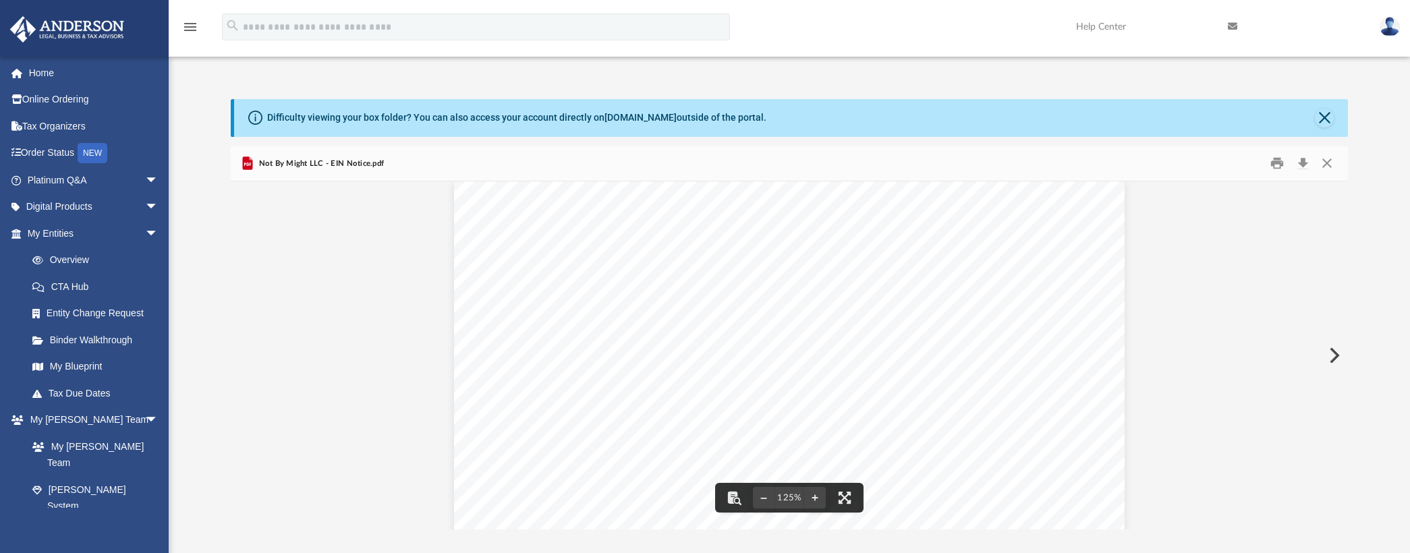
scroll to position [0, 0]
click at [227, 380] on div "Difficulty viewing your box folder? You can also access your account directly o…" at bounding box center [789, 314] width 1241 height 431
click at [1303, 160] on button "Download" at bounding box center [1302, 163] width 24 height 21
click at [1331, 115] on button "Close" at bounding box center [1324, 118] width 19 height 19
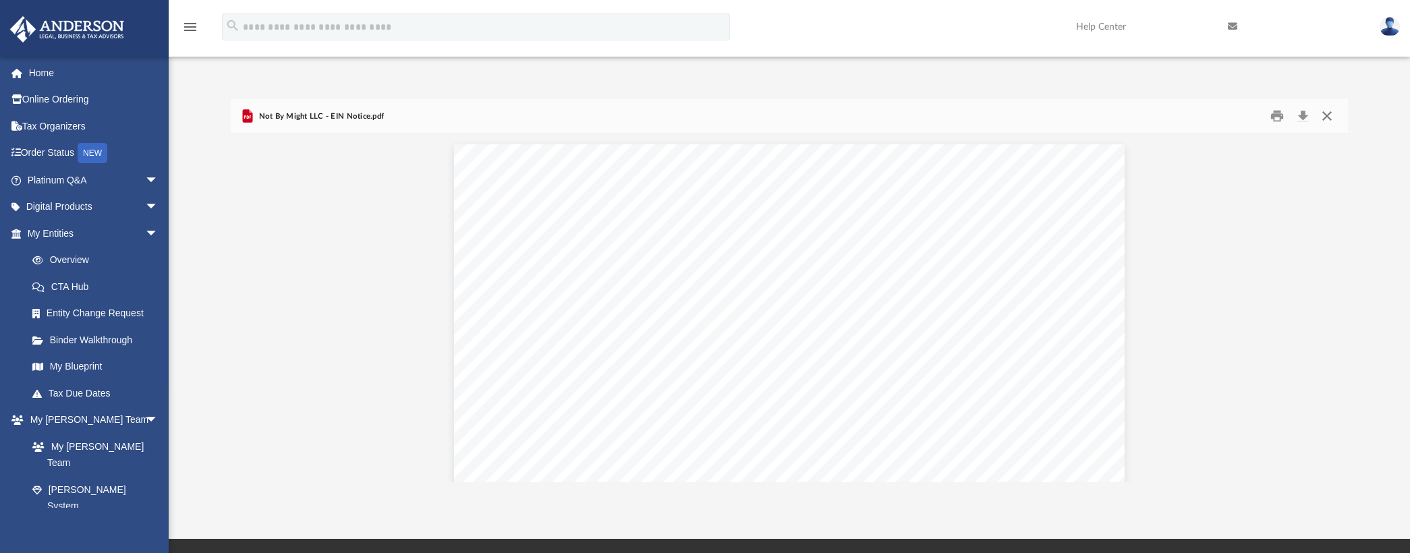
click at [1326, 115] on button "Close" at bounding box center [1327, 116] width 24 height 21
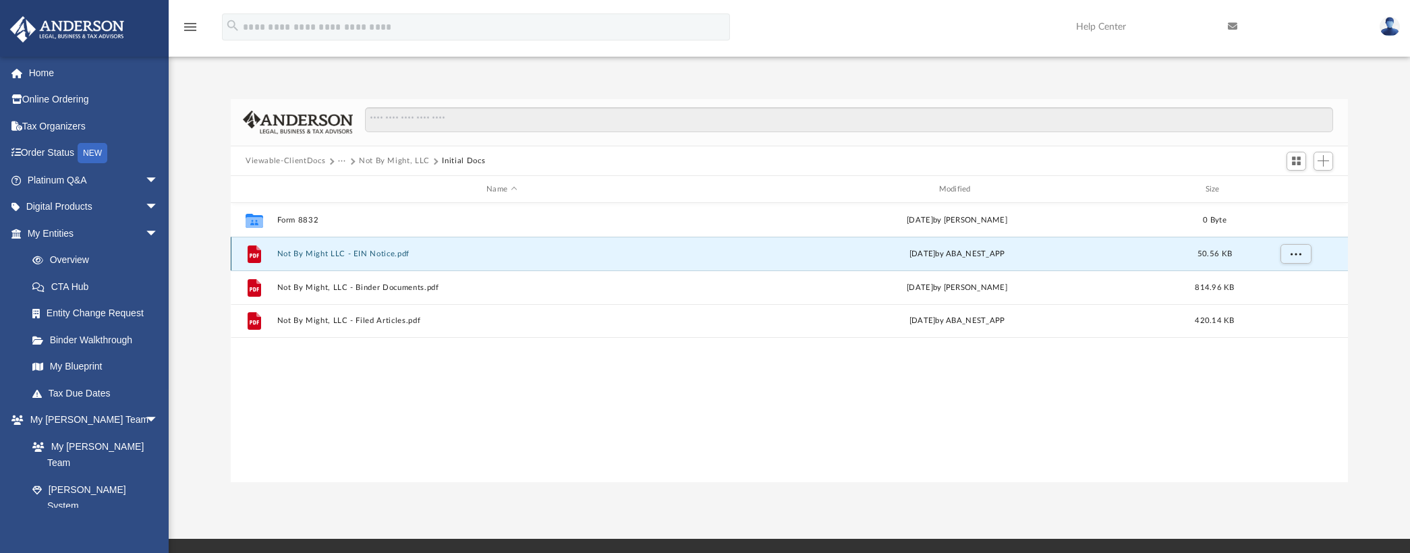
click at [304, 254] on button "Not By Might LLC - EIN Notice.pdf" at bounding box center [501, 254] width 449 height 9
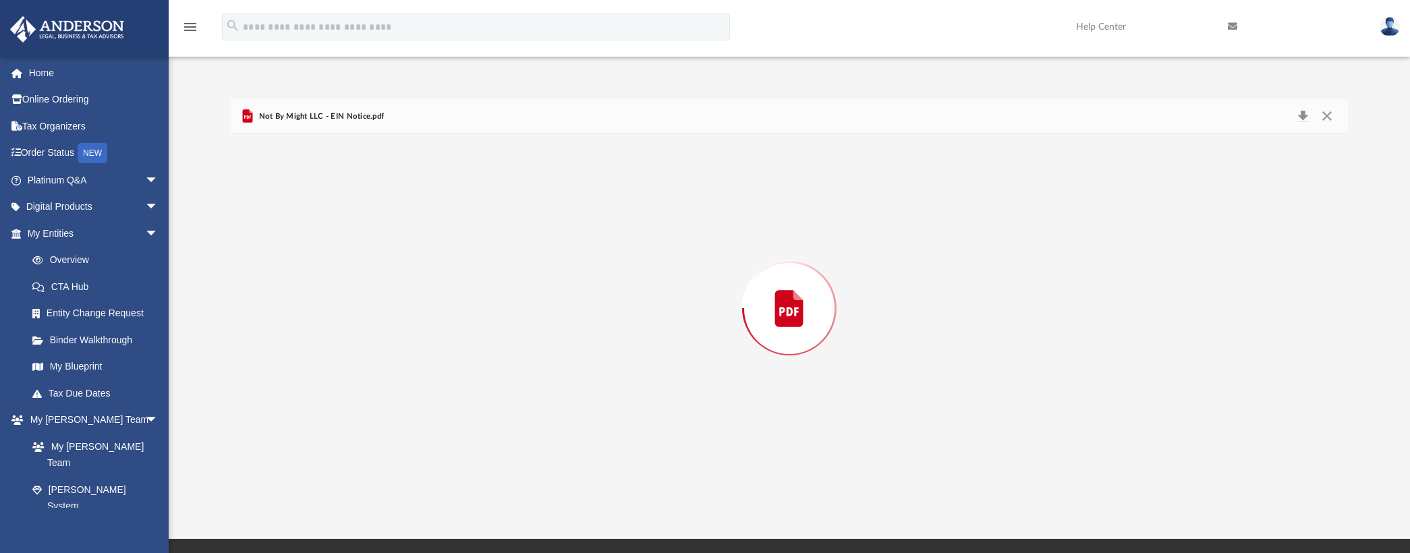
click at [304, 254] on div "Preview" at bounding box center [789, 308] width 1117 height 348
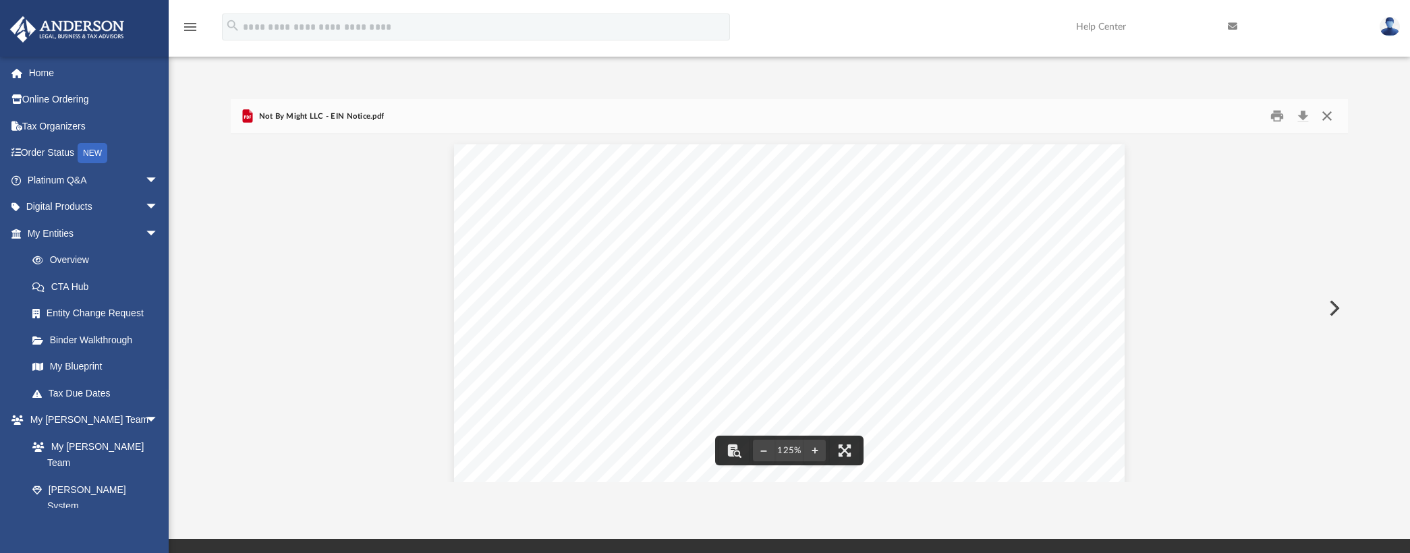
click at [1326, 113] on button "Close" at bounding box center [1327, 116] width 24 height 21
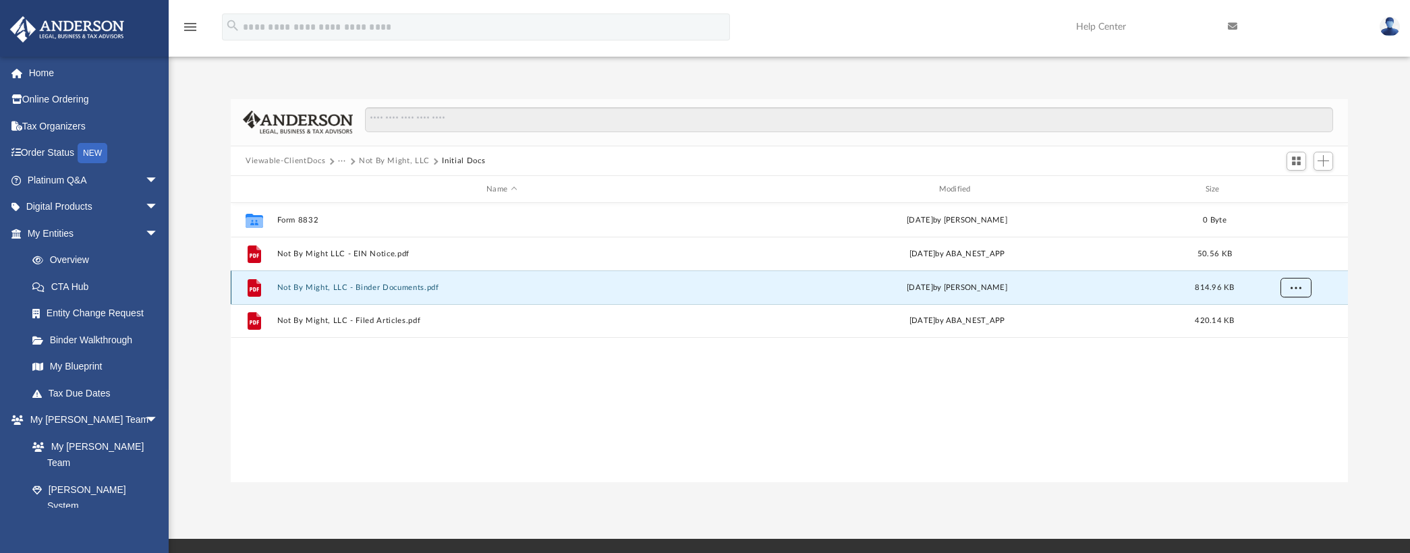
click at [1301, 287] on span "More options" at bounding box center [1295, 287] width 11 height 7
click at [1287, 335] on li "Download" at bounding box center [1283, 336] width 39 height 14
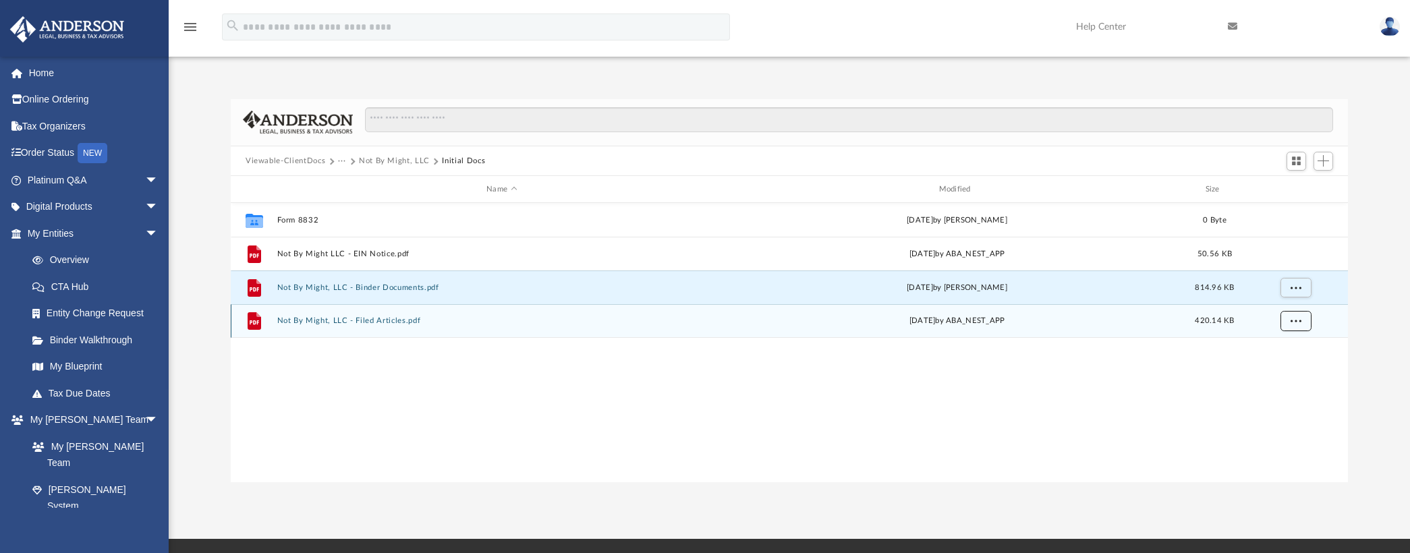
click at [1296, 322] on span "More options" at bounding box center [1295, 320] width 11 height 7
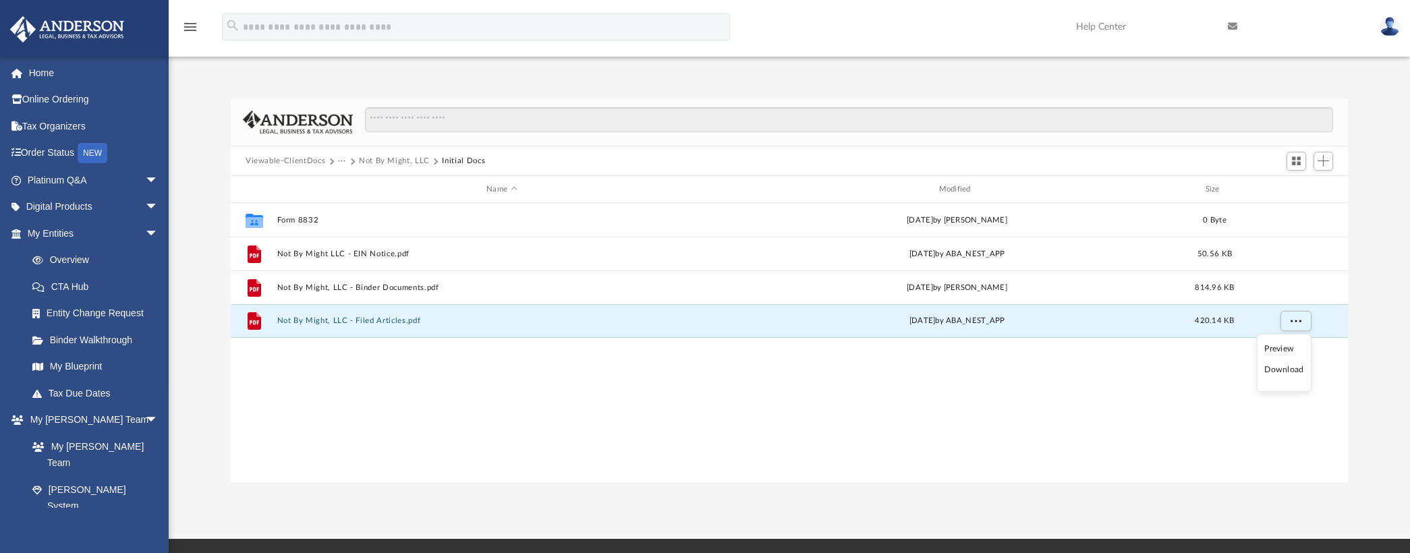
click at [1288, 370] on li "Download" at bounding box center [1283, 370] width 39 height 14
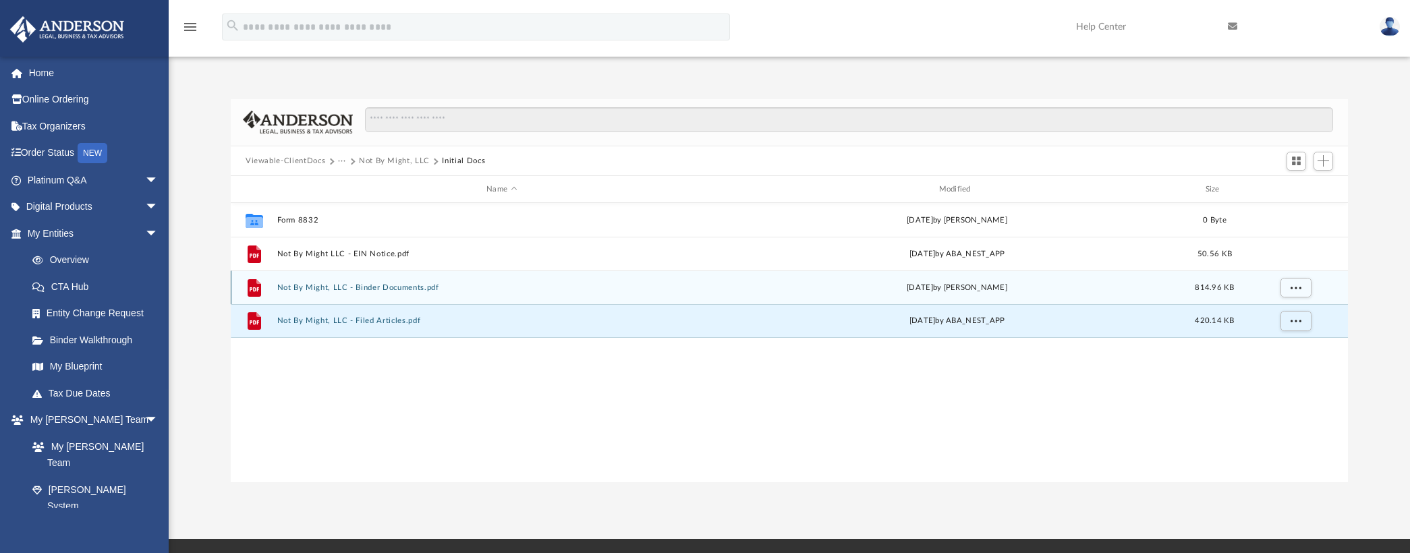
click at [360, 287] on button "Not By Might, LLC - Binder Documents.pdf" at bounding box center [501, 287] width 449 height 9
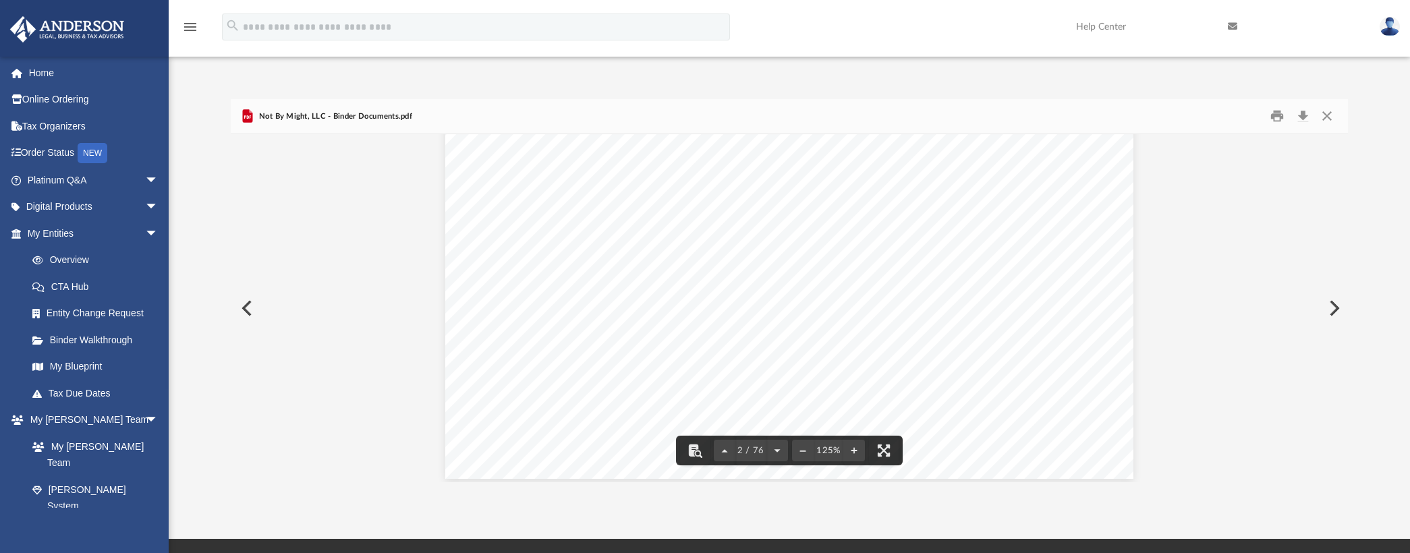
scroll to position [1484, 0]
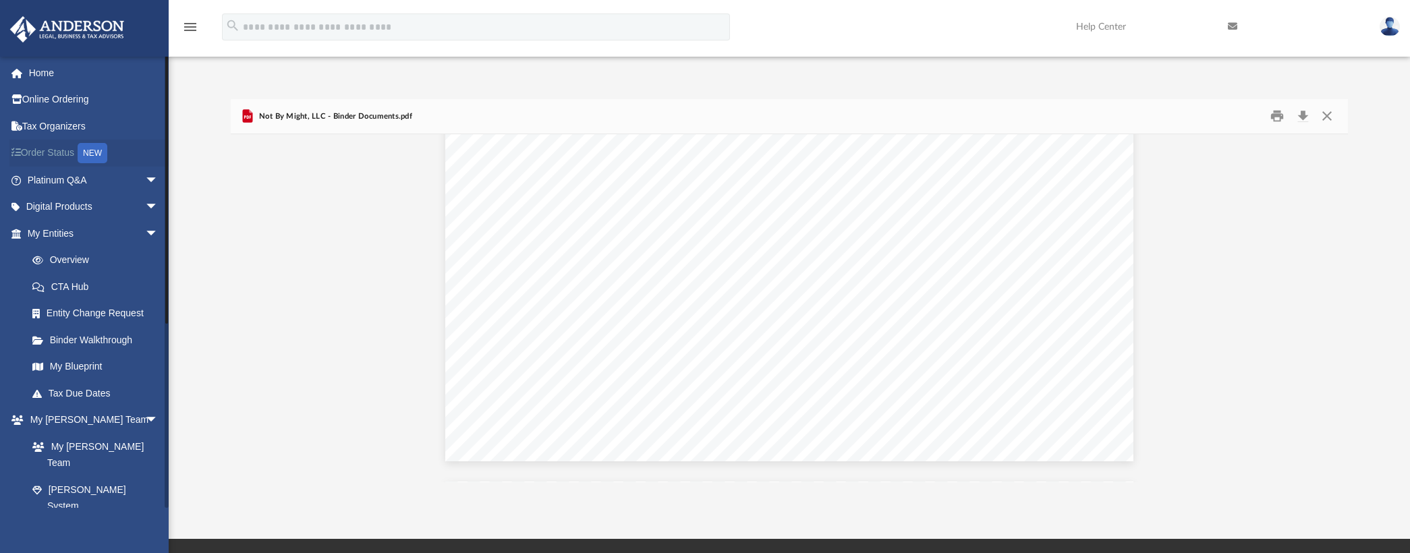
click at [57, 149] on link "Order Status NEW" at bounding box center [93, 154] width 169 height 28
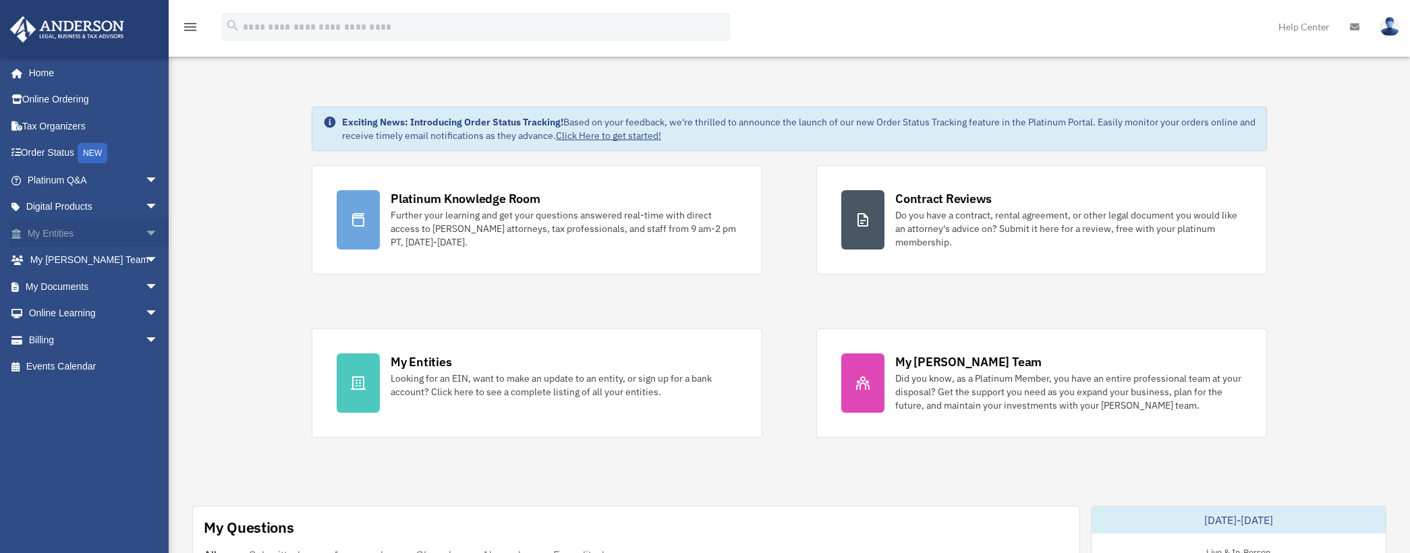
click at [57, 230] on link "My Entities arrow_drop_down" at bounding box center [93, 233] width 169 height 27
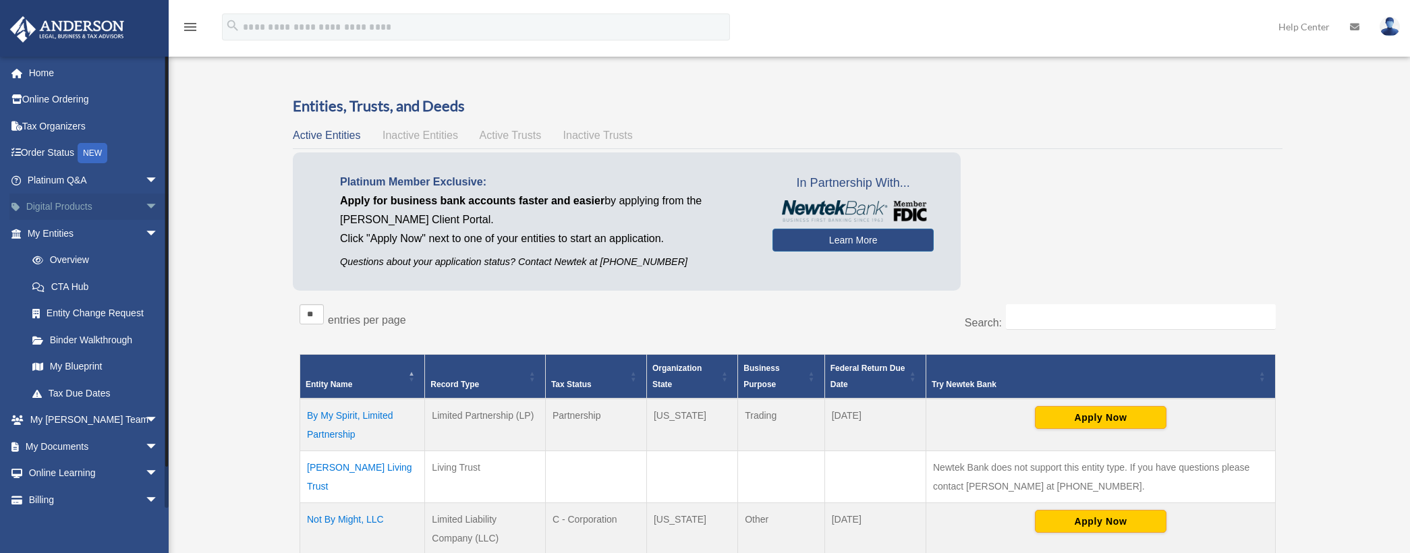
click at [62, 206] on link "Digital Products arrow_drop_down" at bounding box center [93, 207] width 169 height 27
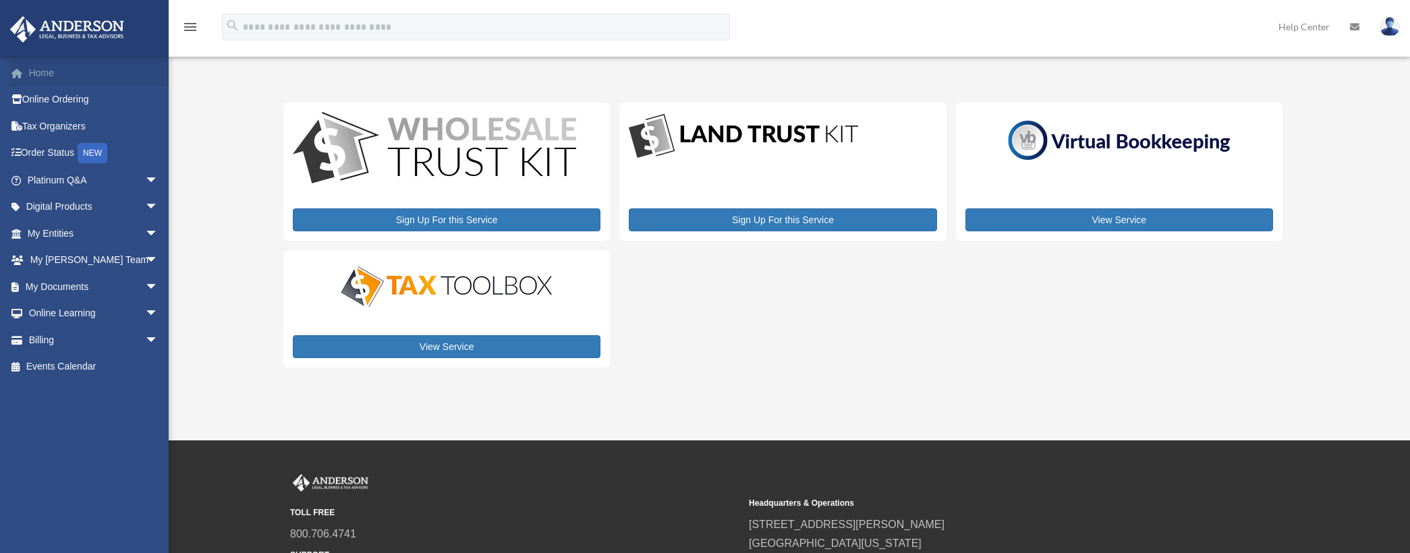
click at [44, 73] on link "Home" at bounding box center [93, 72] width 169 height 27
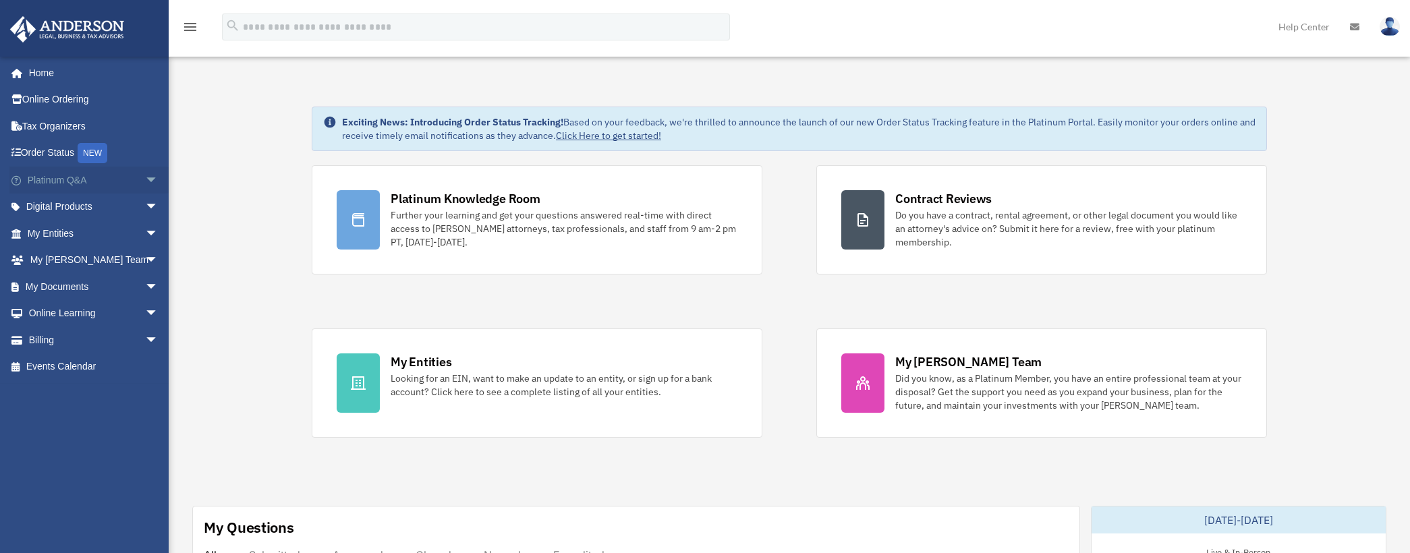
click at [145, 177] on span "arrow_drop_down" at bounding box center [158, 181] width 27 height 28
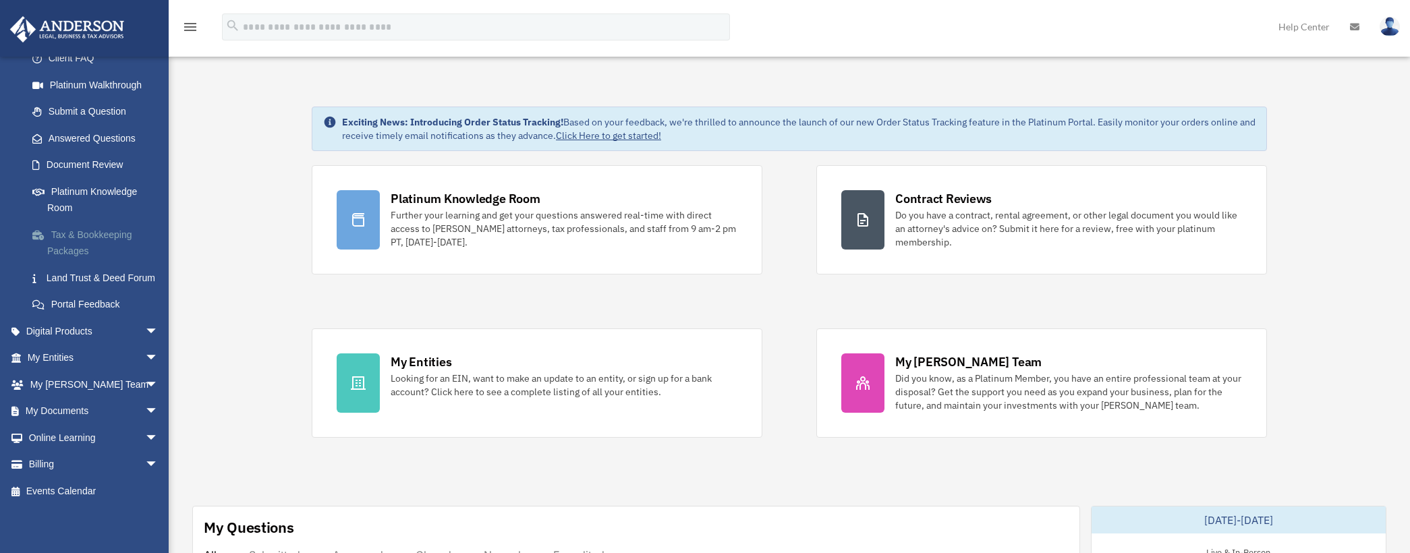
scroll to position [165, 0]
click at [145, 329] on span "arrow_drop_down" at bounding box center [158, 332] width 27 height 28
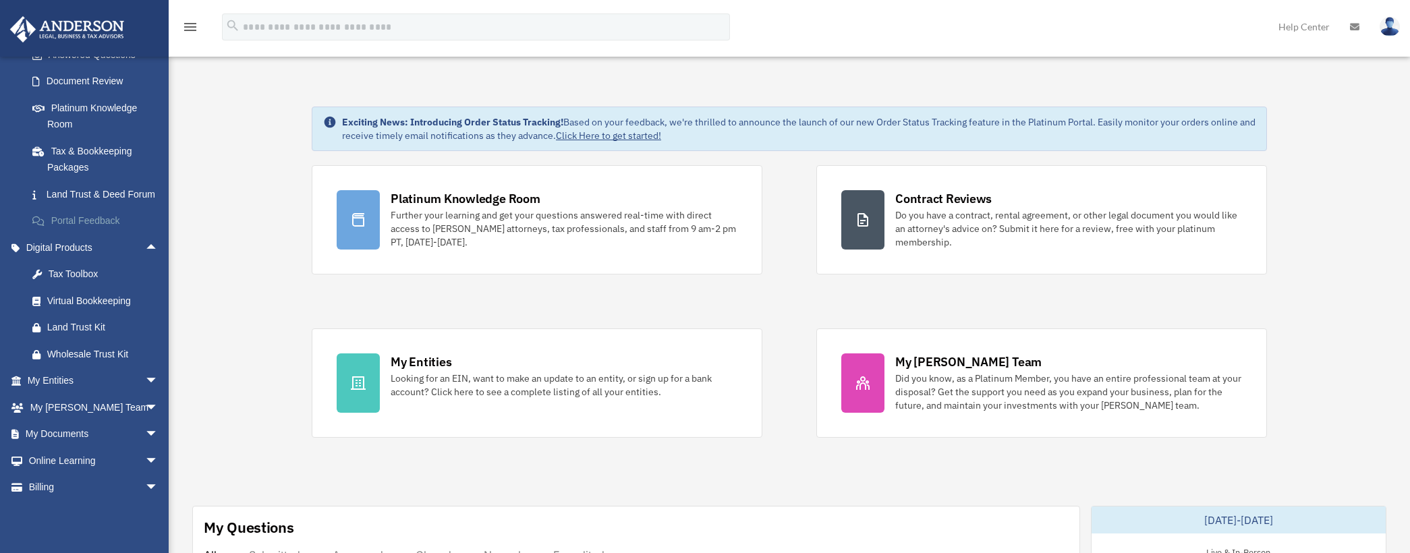
scroll to position [271, 0]
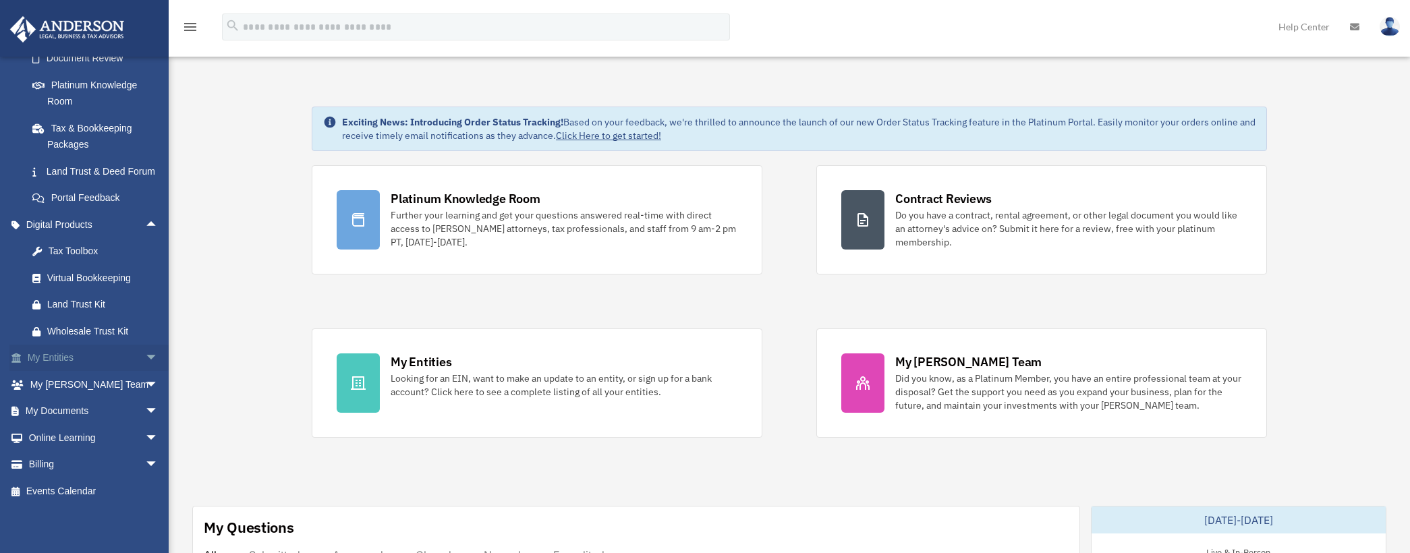
click at [145, 357] on span "arrow_drop_down" at bounding box center [158, 359] width 27 height 28
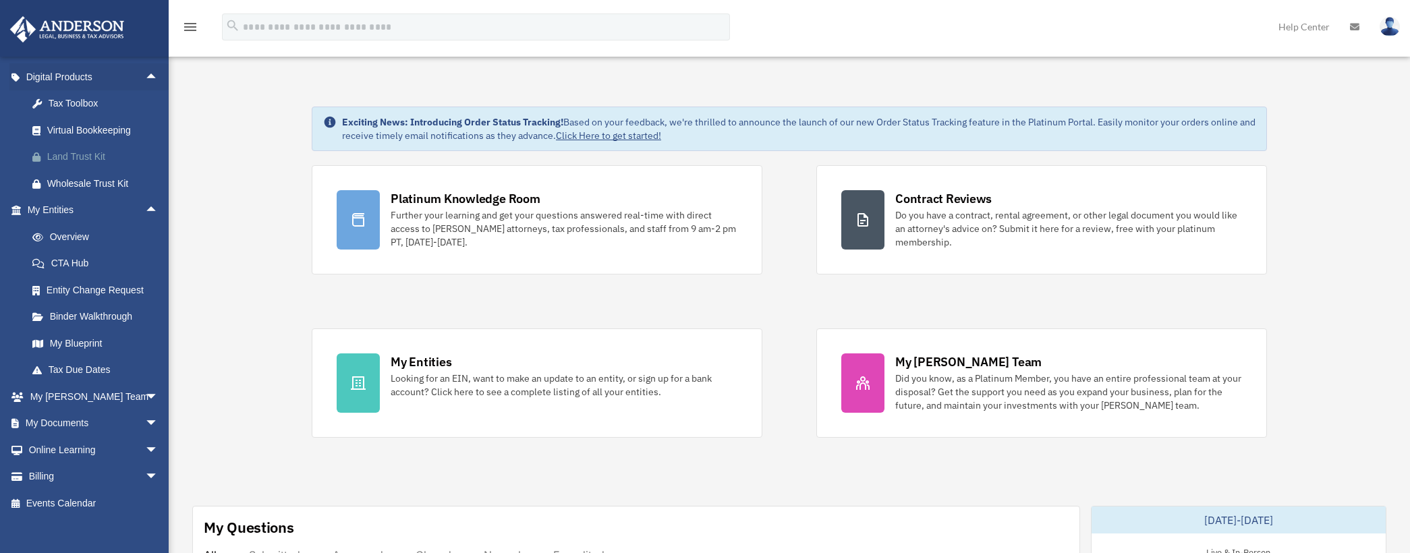
scroll to position [406, 0]
click at [99, 327] on link "Binder Walkthrough" at bounding box center [99, 313] width 160 height 27
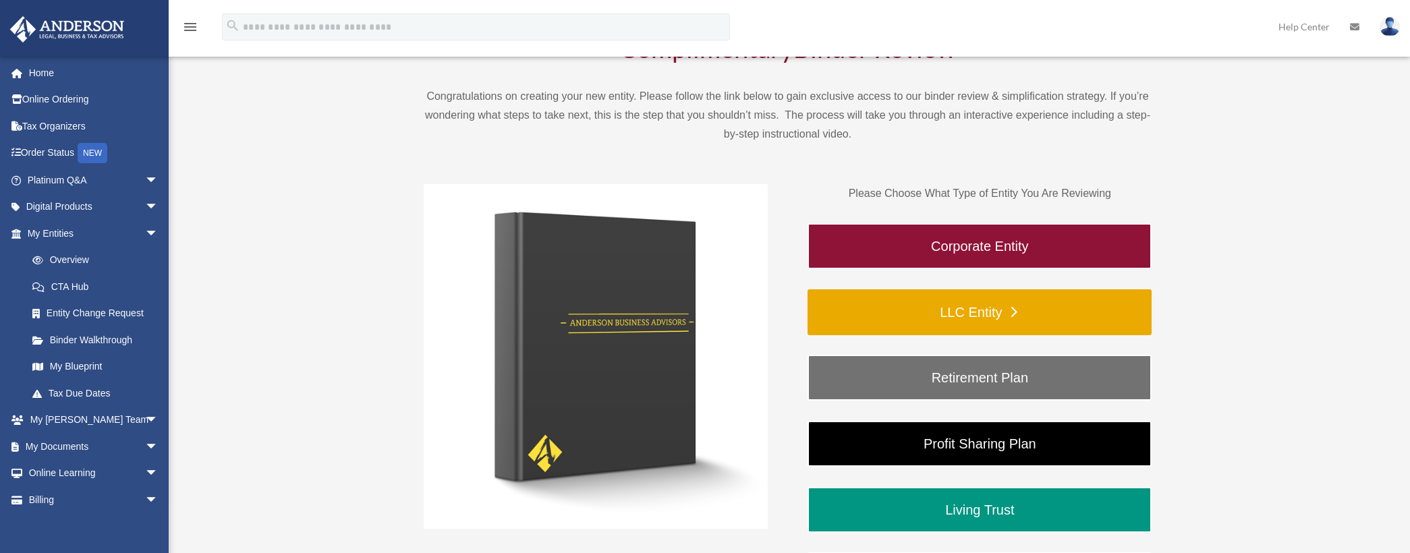
scroll to position [135, 0]
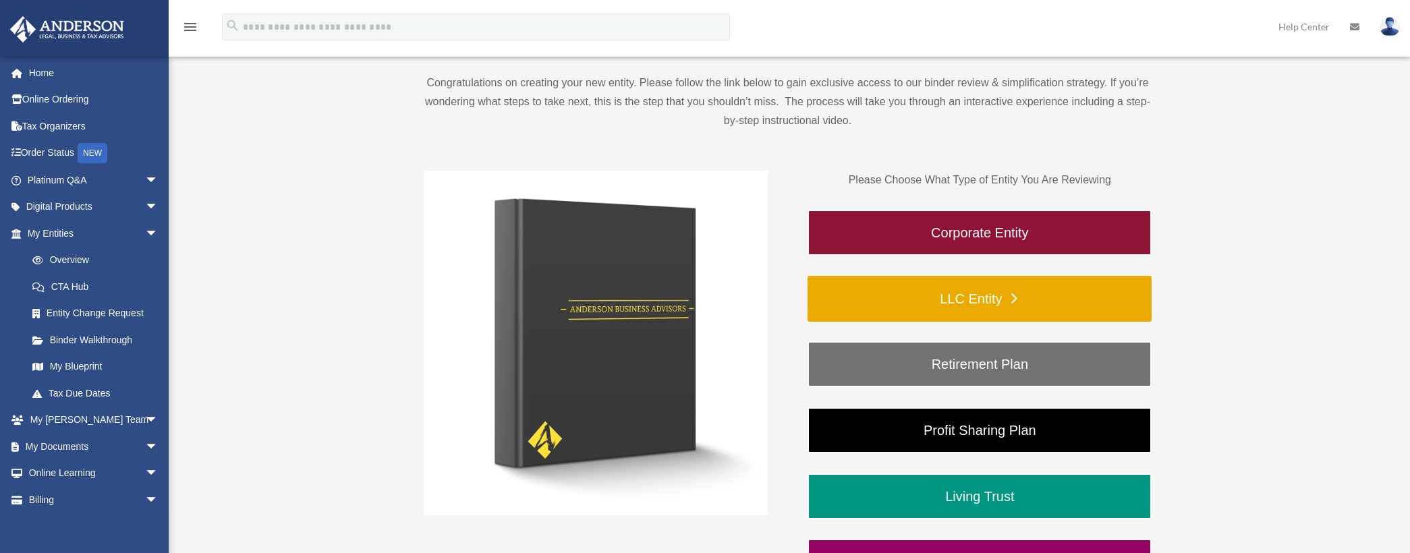
click at [971, 295] on link "LLC Entity" at bounding box center [979, 299] width 344 height 46
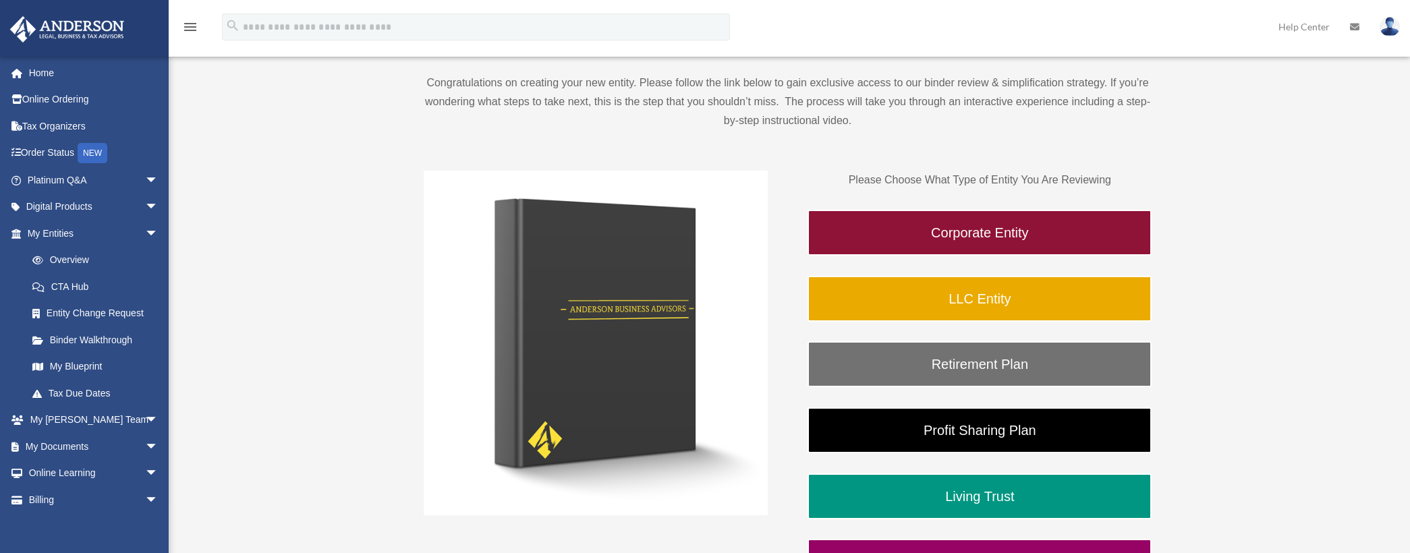
scroll to position [241, 0]
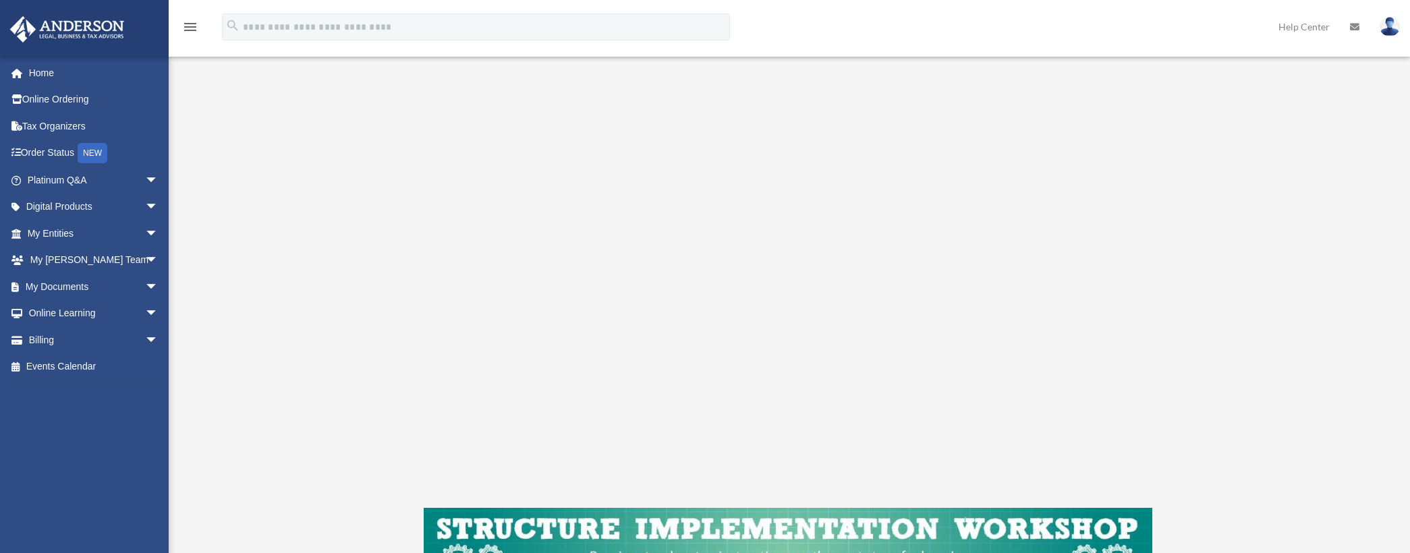
scroll to position [135, 0]
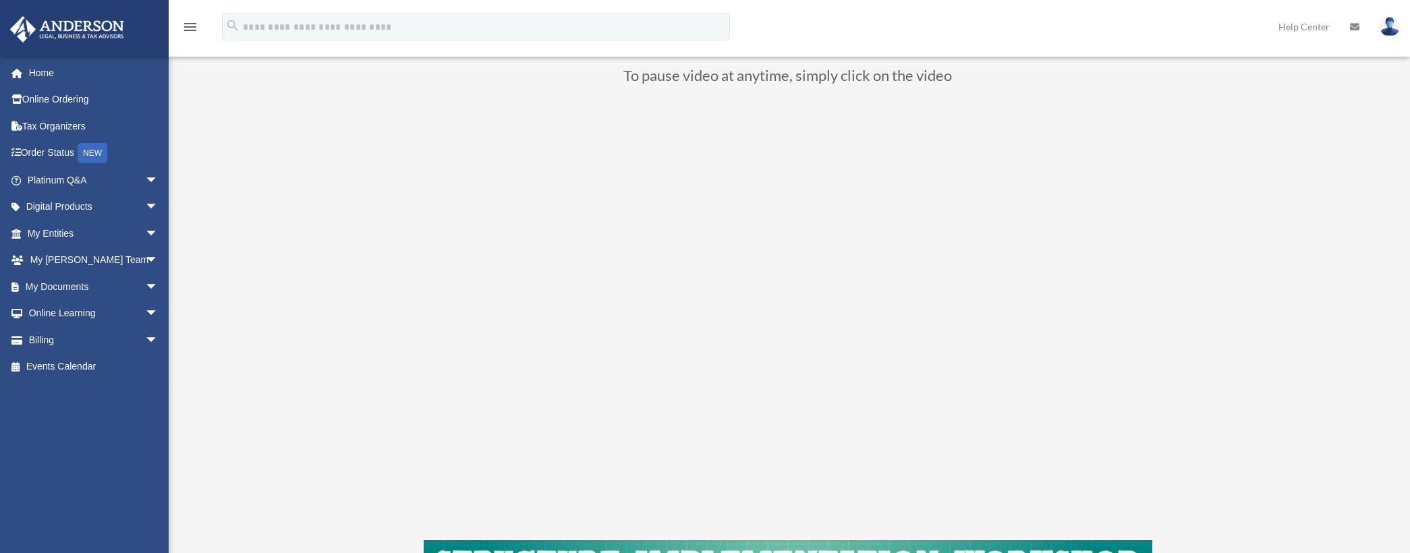
click at [378, 456] on div "LLC Entity To pause video at anytime, simply click on the video" at bounding box center [787, 339] width 1008 height 756
click at [372, 317] on div "LLC Entity To pause video at anytime, simply click on the video" at bounding box center [787, 339] width 1008 height 756
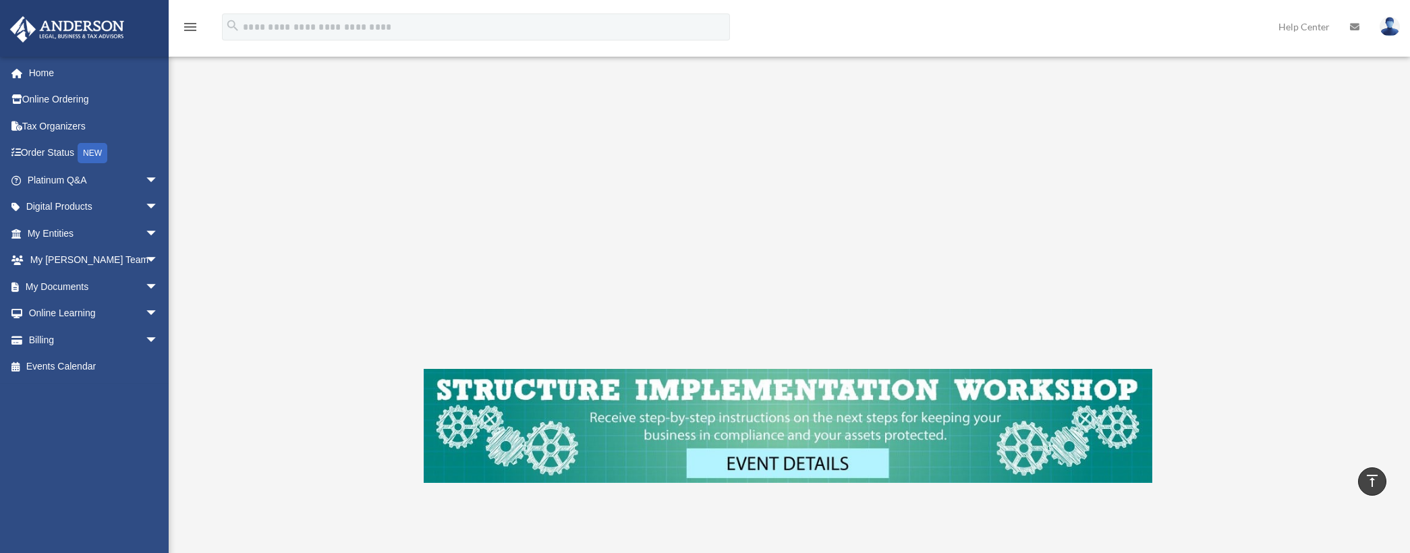
scroll to position [0, 0]
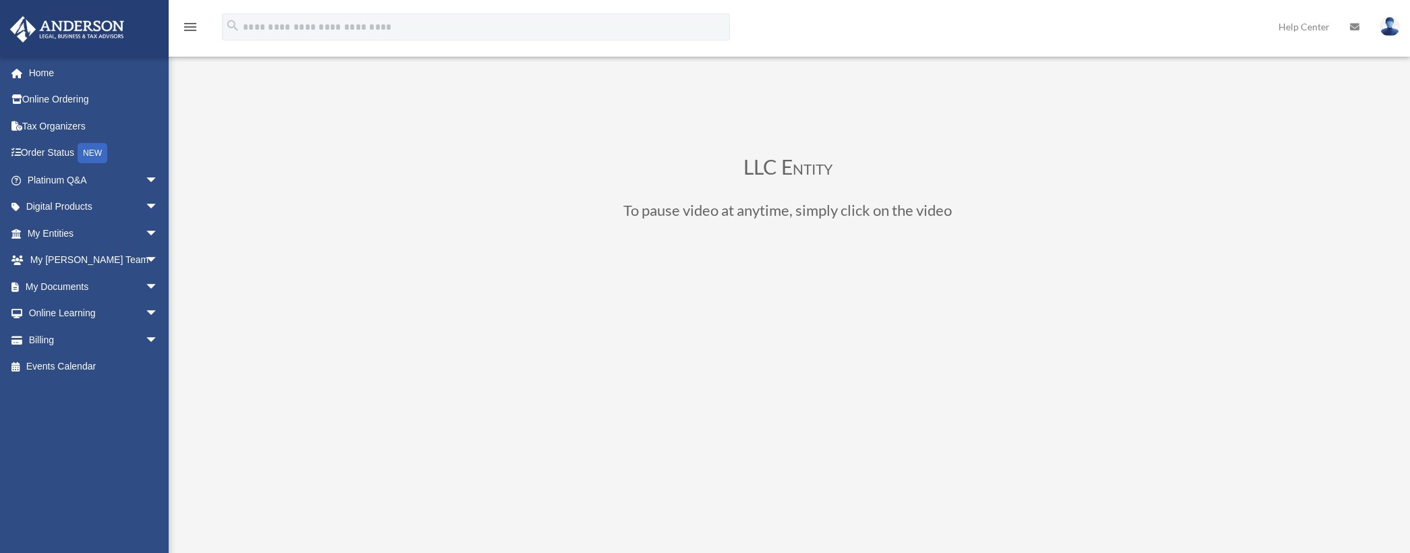
click at [188, 27] on icon "menu" at bounding box center [190, 27] width 16 height 16
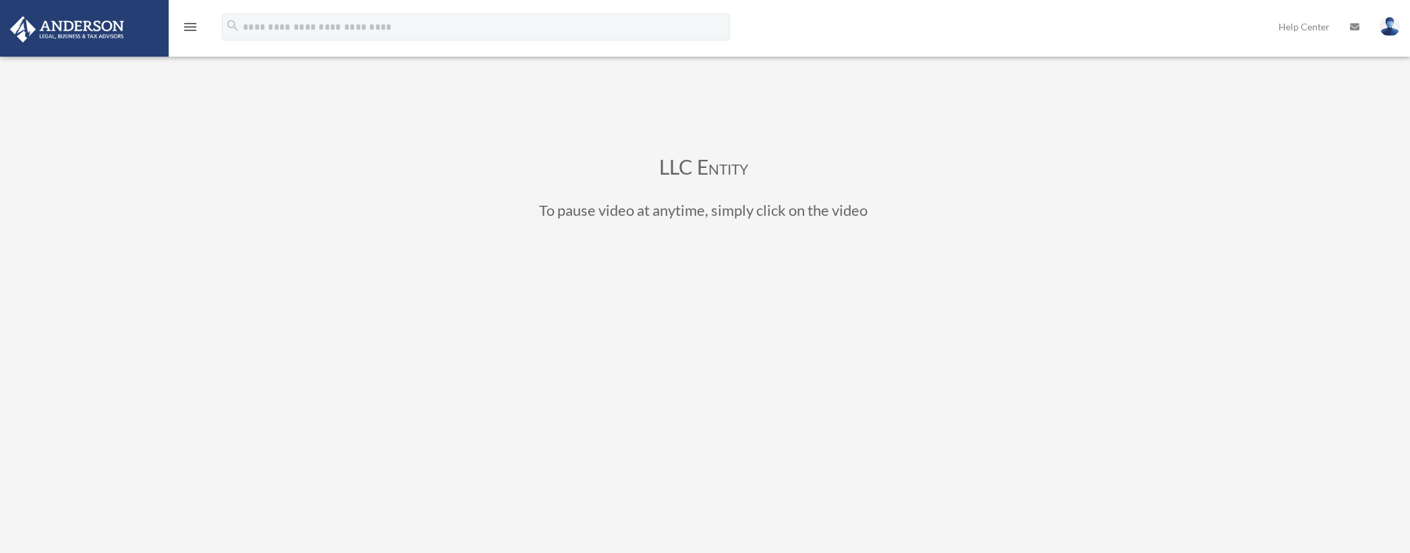
click at [188, 27] on icon "menu" at bounding box center [190, 27] width 16 height 16
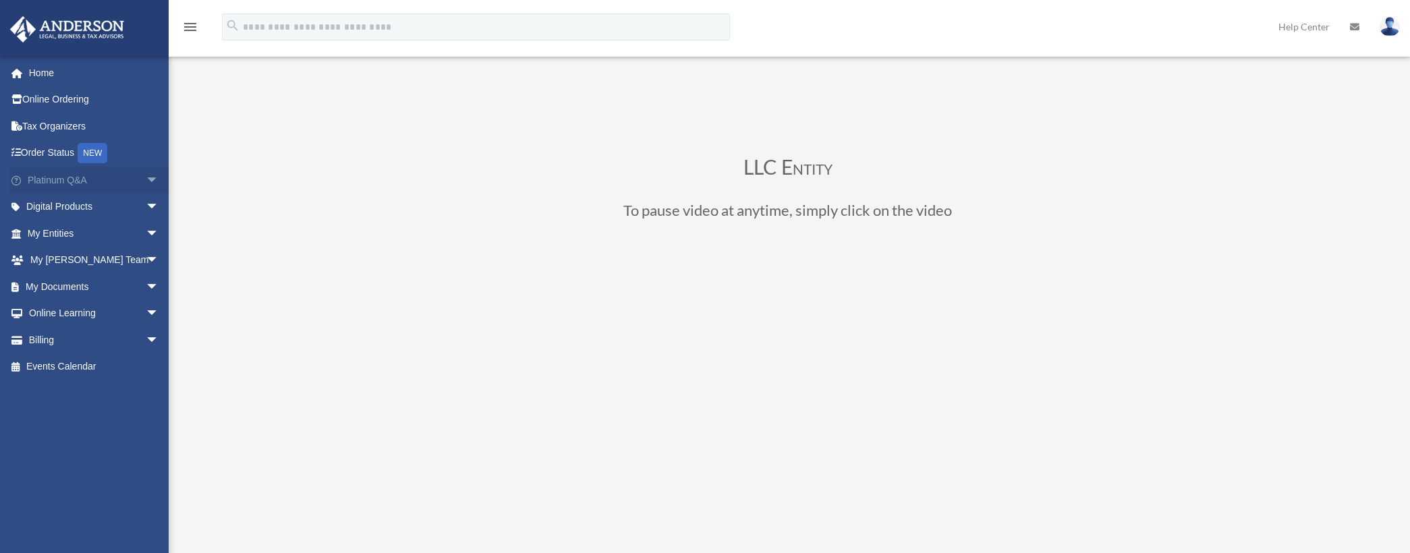
click at [145, 177] on span "arrow_drop_down" at bounding box center [158, 181] width 27 height 28
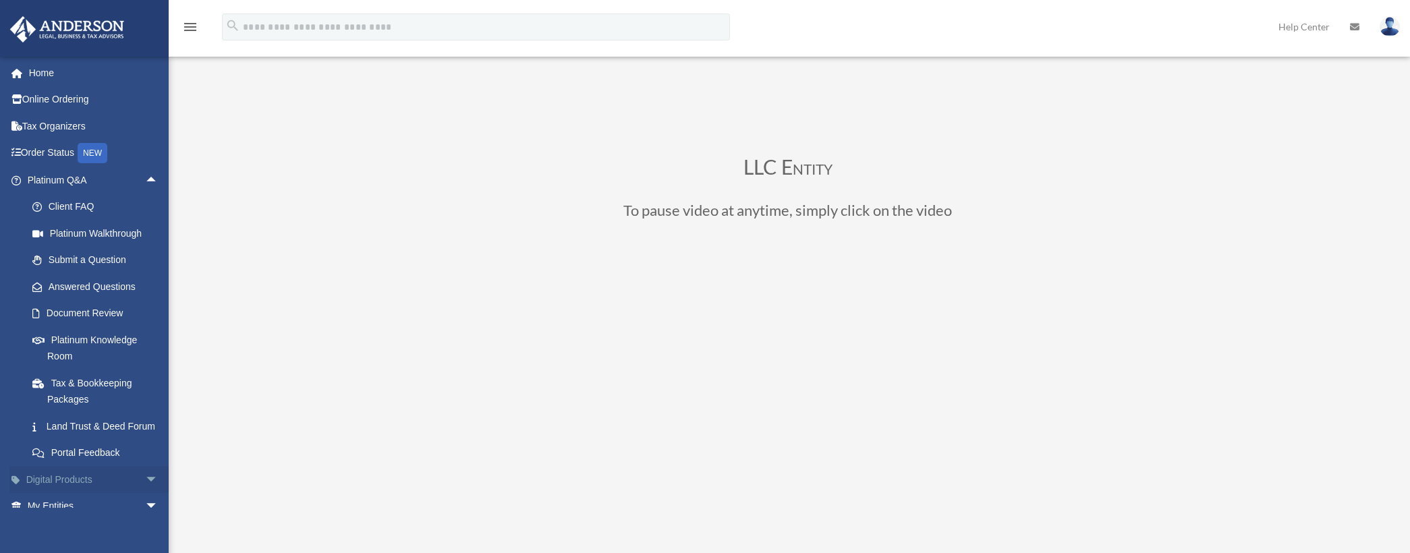
click at [145, 494] on span "arrow_drop_down" at bounding box center [158, 480] width 27 height 28
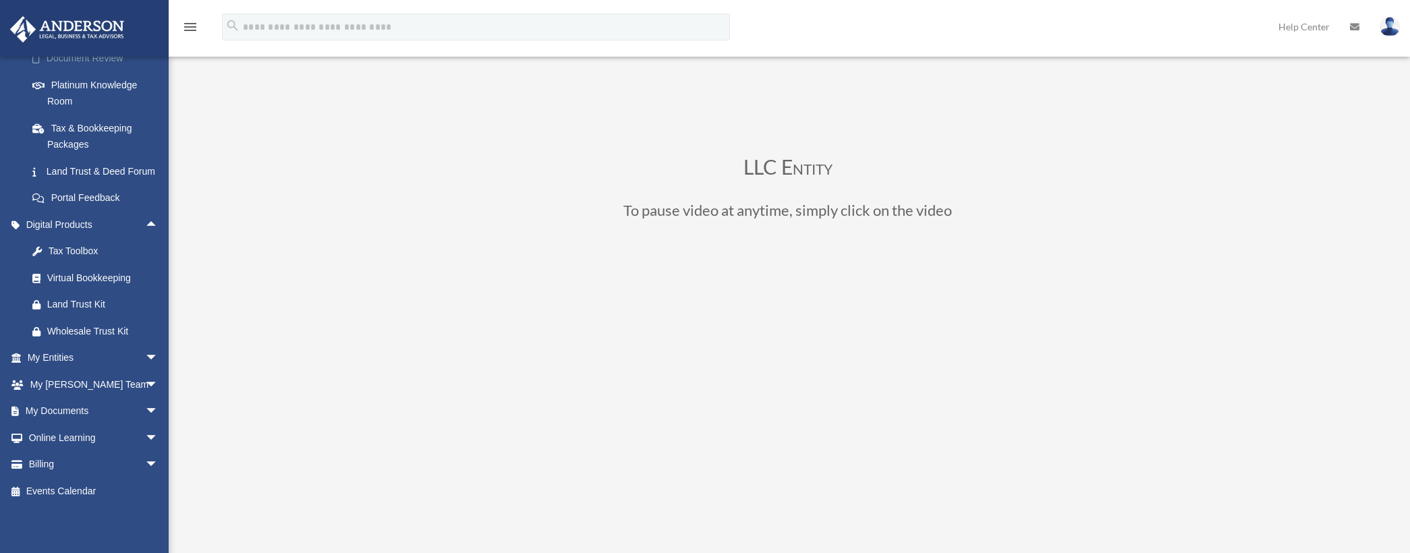
scroll to position [270, 0]
click at [145, 358] on span "arrow_drop_down" at bounding box center [158, 359] width 27 height 28
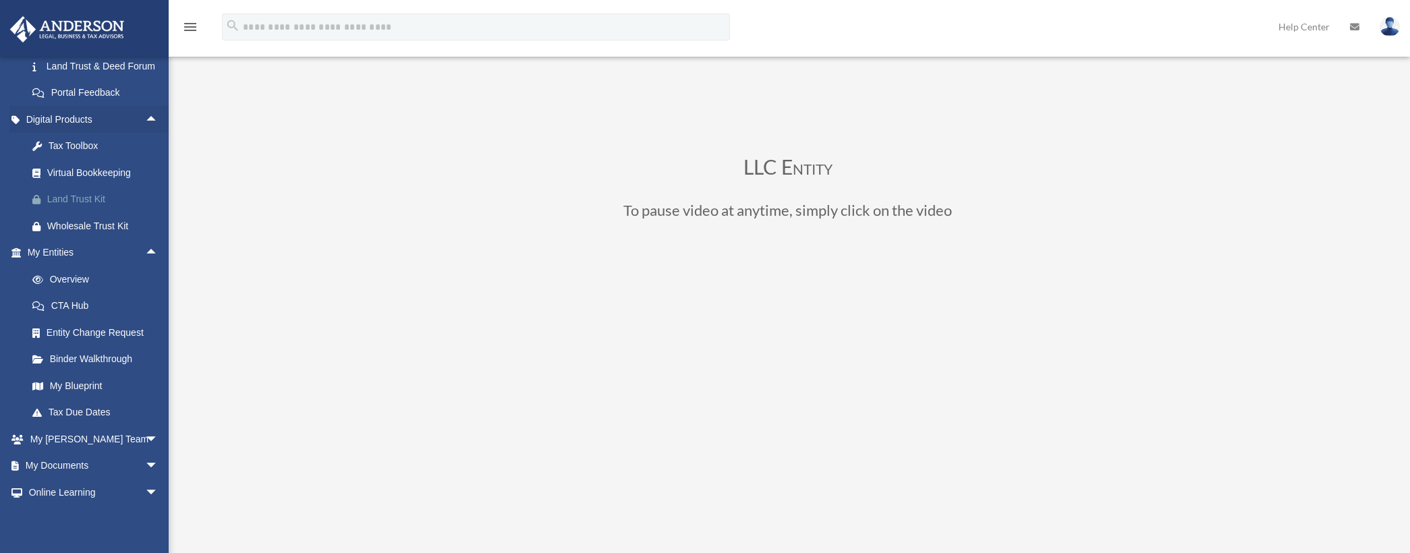
scroll to position [405, 0]
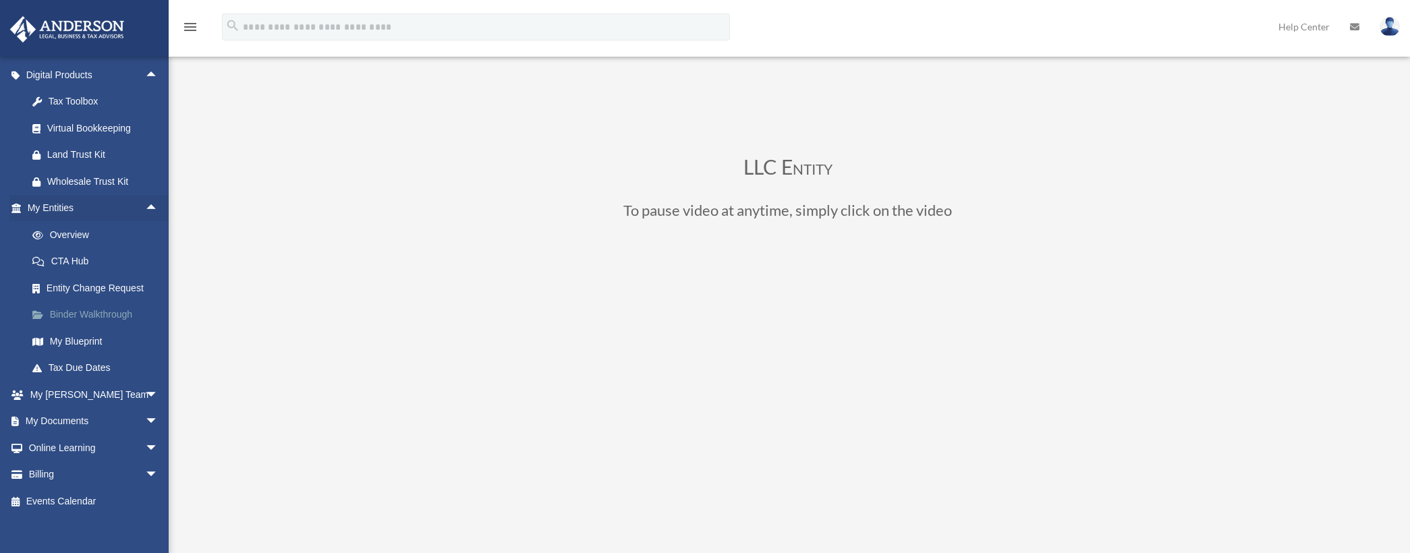
click at [84, 328] on link "Binder Walkthrough" at bounding box center [99, 315] width 160 height 27
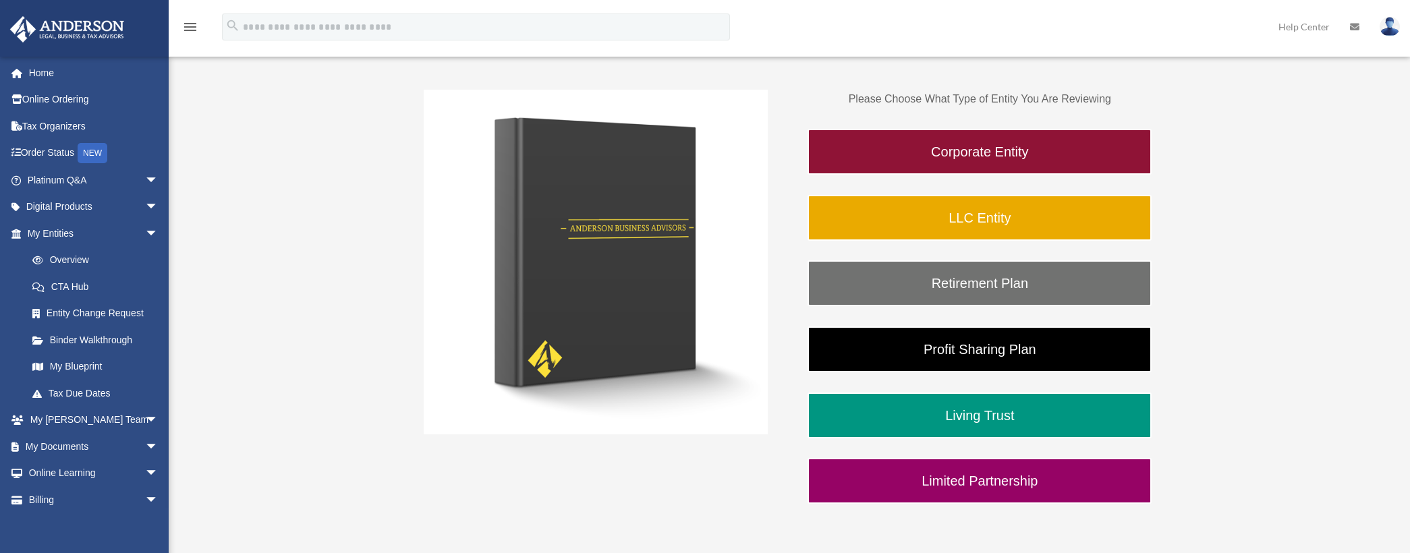
scroll to position [202, 0]
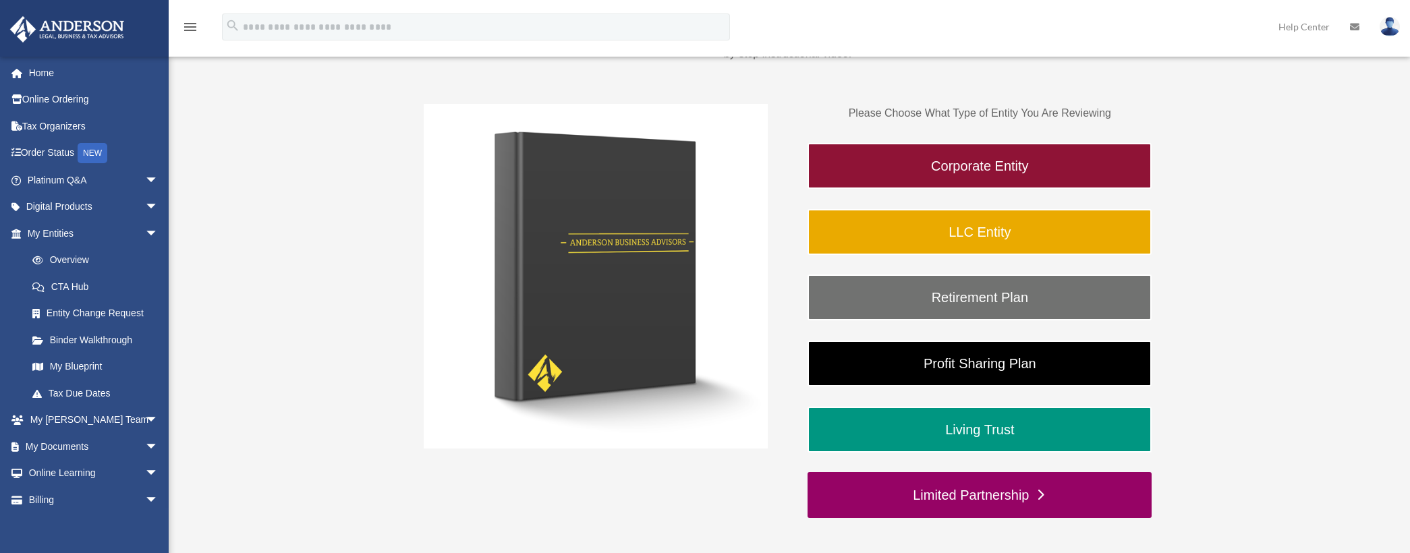
click at [1011, 494] on link "Limited Partnership" at bounding box center [979, 495] width 344 height 46
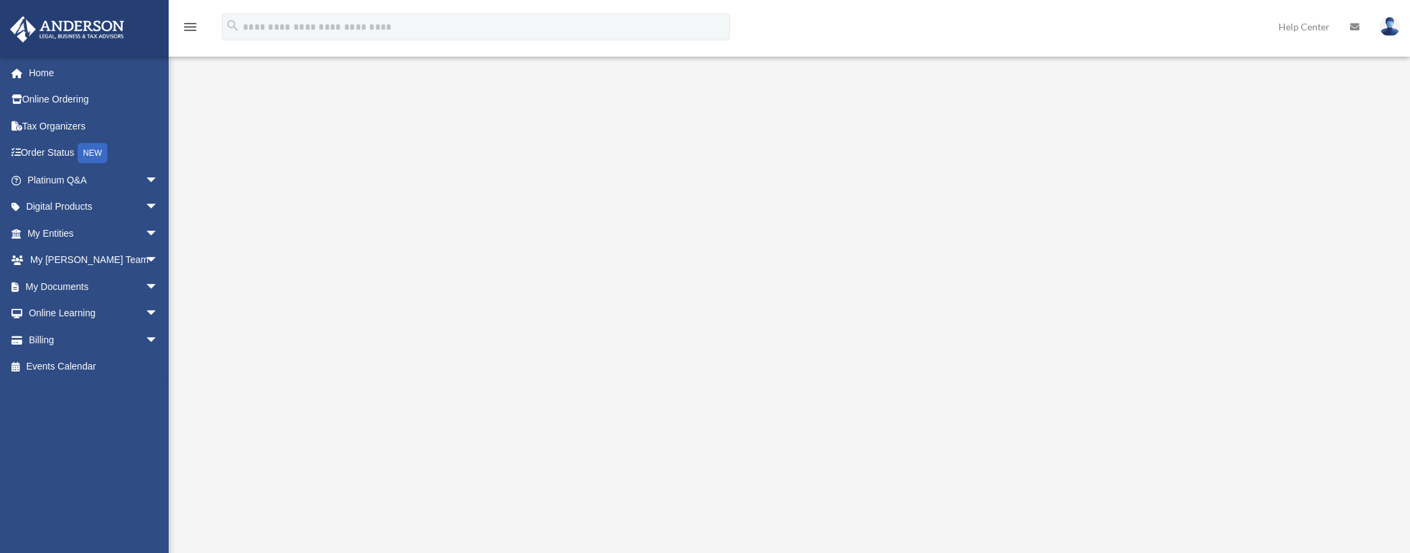
scroll to position [202, 0]
click at [1286, 299] on div "Limited Partnership To pause video at anytime, simply click on the video." at bounding box center [787, 307] width 1008 height 828
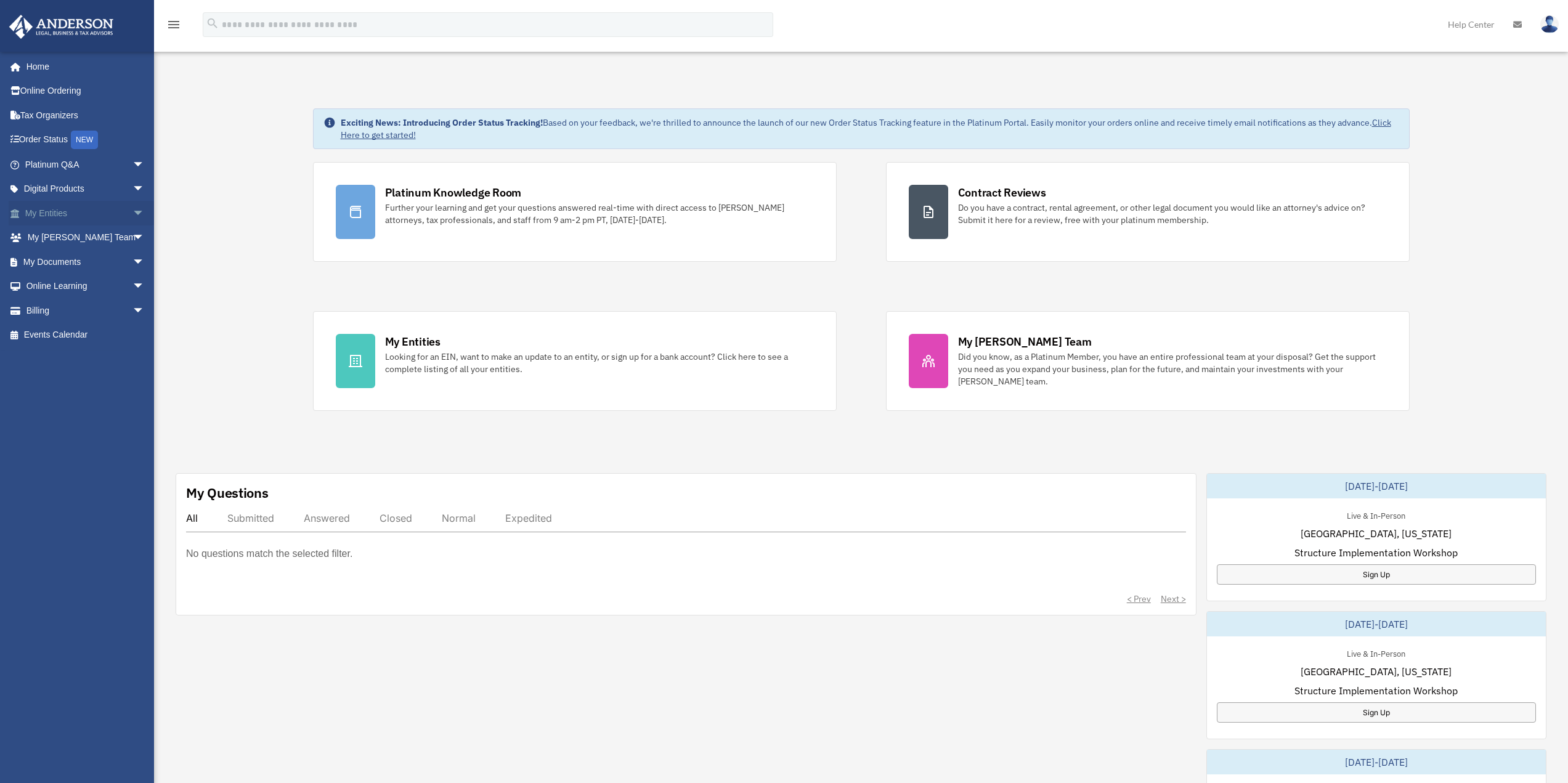
click at [48, 207] on link "My Entities arrow_drop_down" at bounding box center [85, 213] width 154 height 25
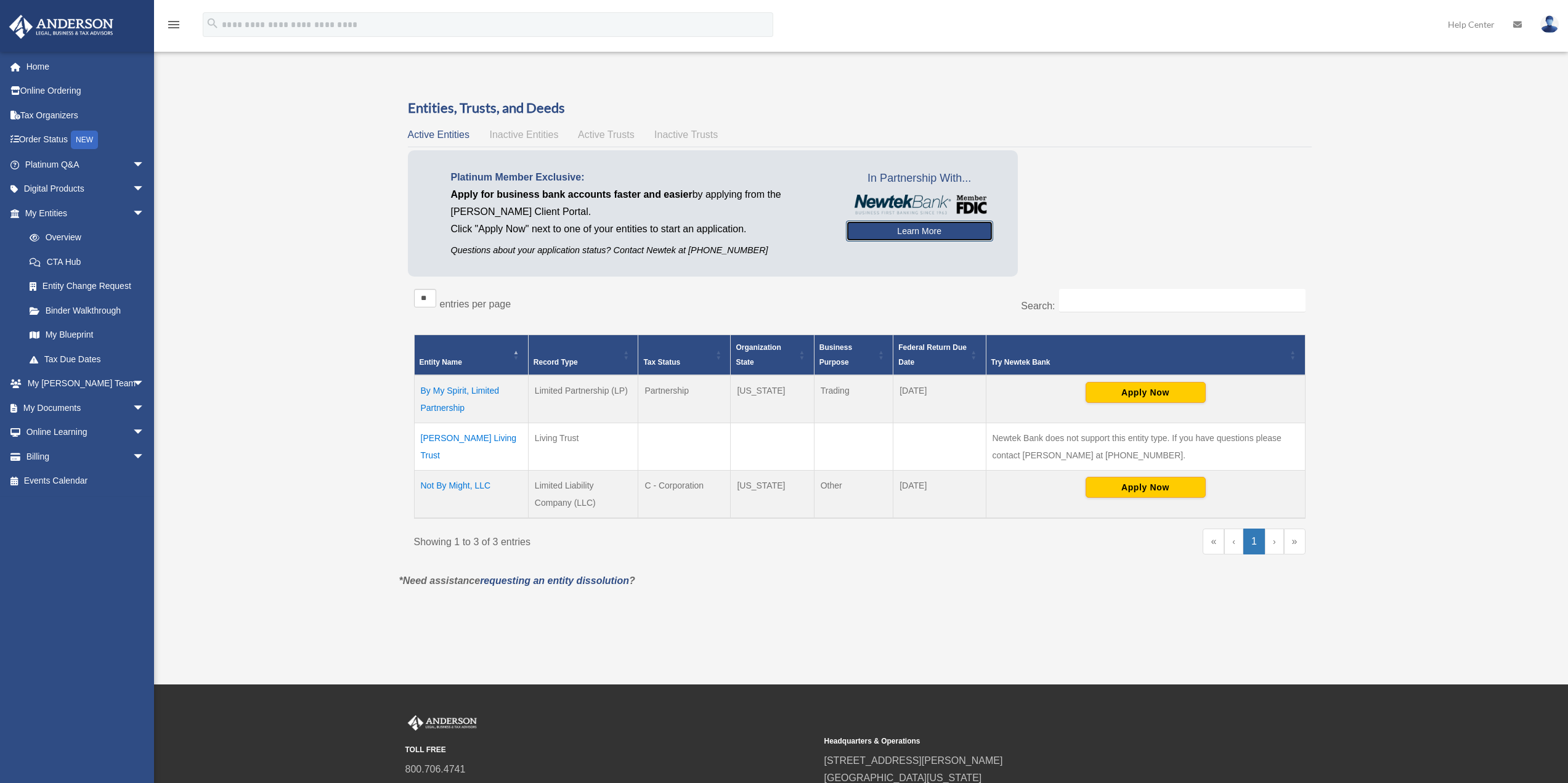
click at [892, 234] on link "Learn More" at bounding box center [919, 230] width 147 height 21
